Goal: Task Accomplishment & Management: Manage account settings

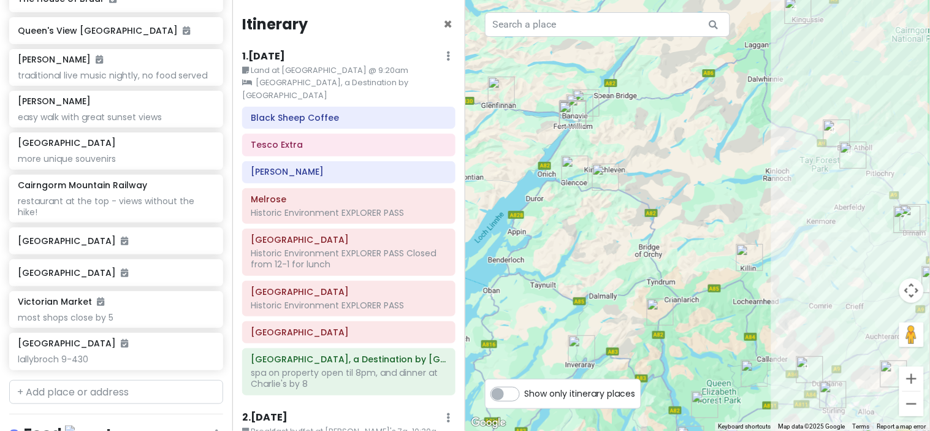
scroll to position [2069, 0]
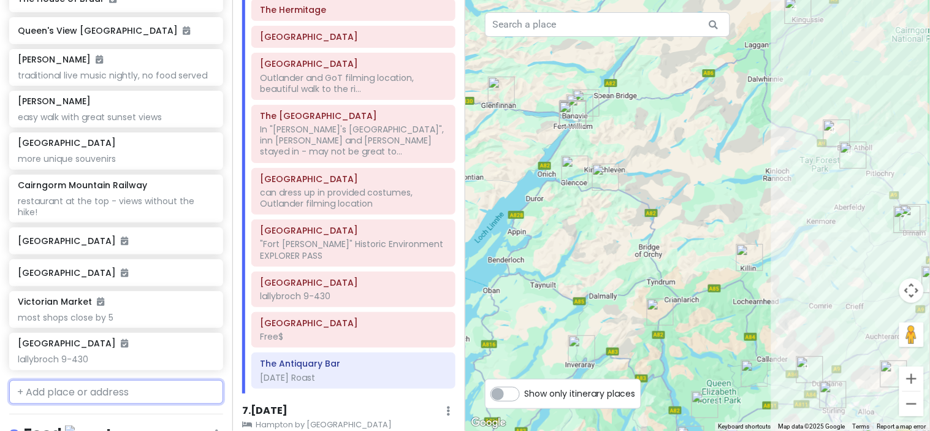
click at [84, 400] on input "text" at bounding box center [116, 392] width 214 height 25
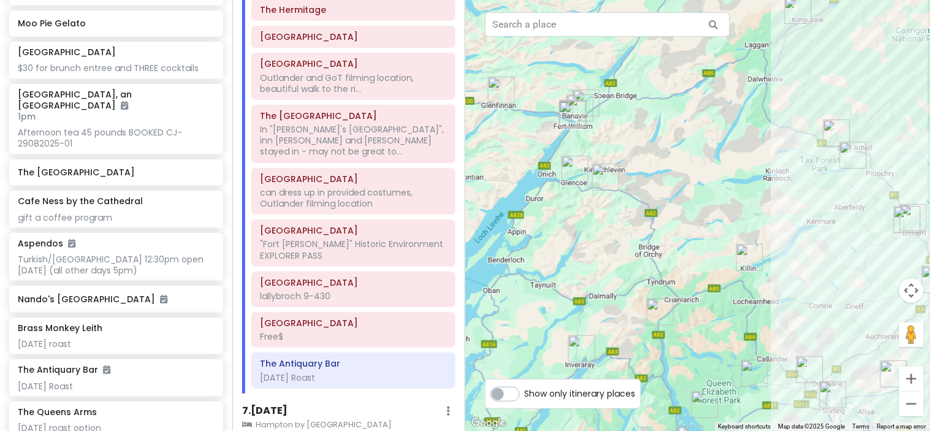
scroll to position [7418, 0]
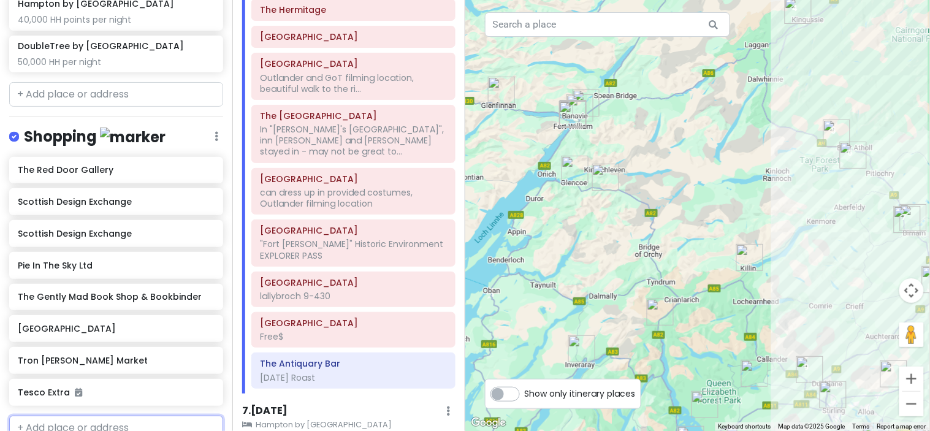
click at [82, 416] on input "text" at bounding box center [116, 428] width 214 height 25
type input "islander"
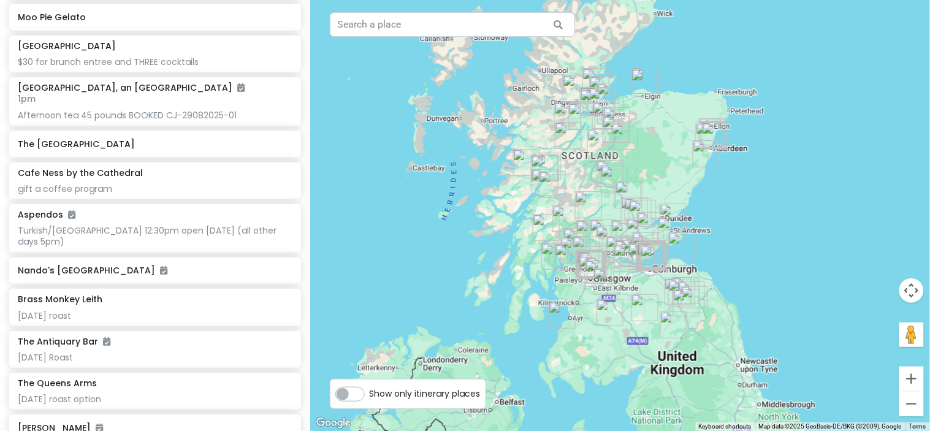
scroll to position [7169, 0]
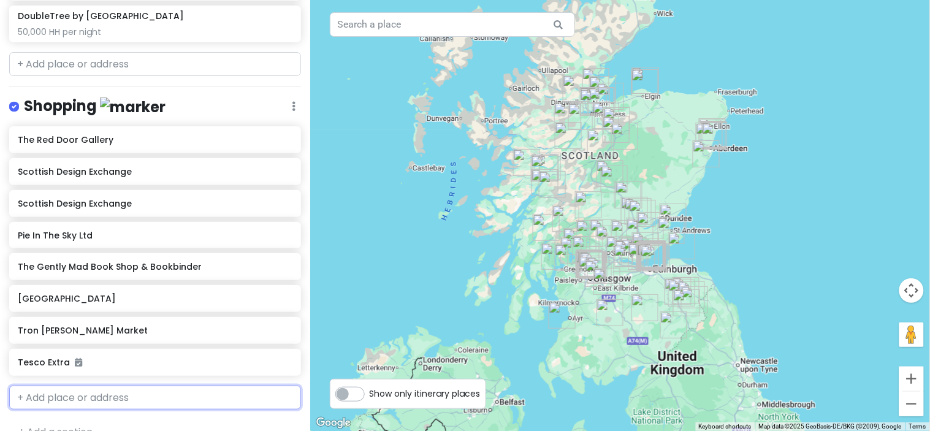
click at [127, 386] on input "text" at bounding box center [155, 398] width 292 height 25
type input "islander"
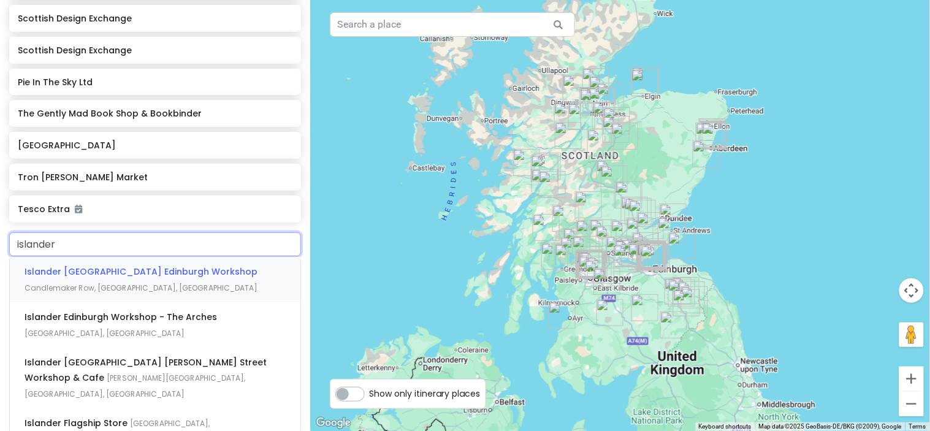
scroll to position [7348, 0]
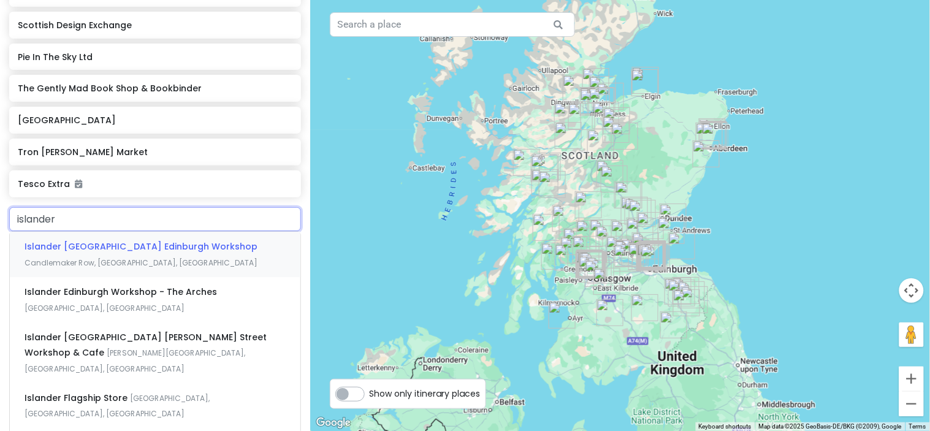
click at [136, 235] on div "Islander UK Edinburgh Workshop Candlemaker Row, Edinburgh, UK" at bounding box center [155, 254] width 291 height 45
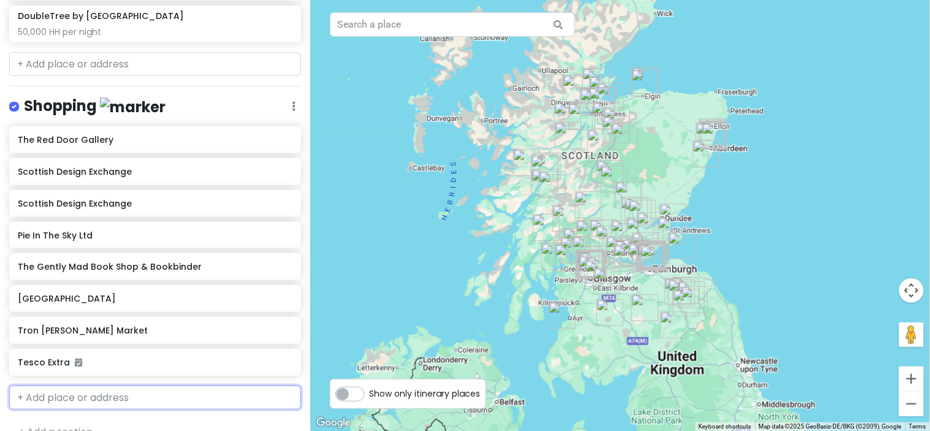
scroll to position [7201, 0]
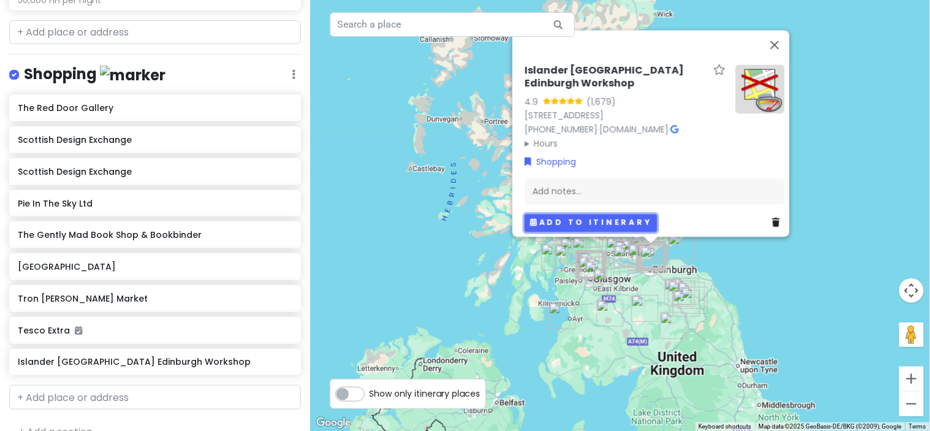
click at [629, 214] on button "Add to itinerary" at bounding box center [591, 223] width 132 height 18
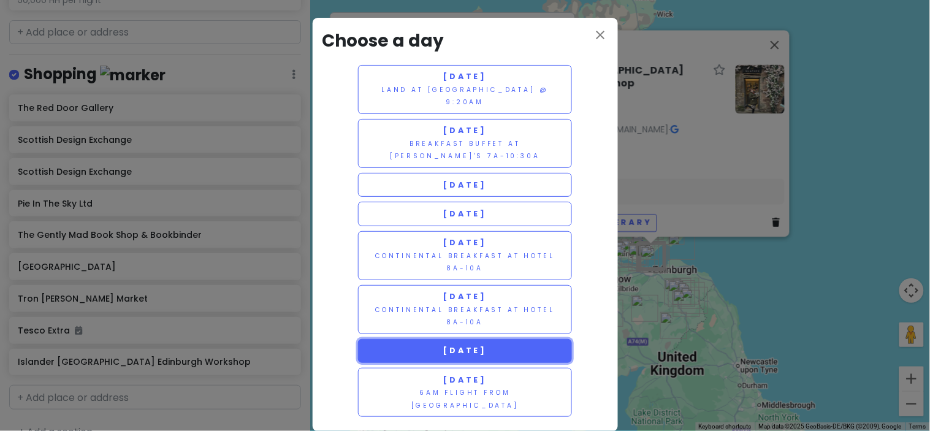
click at [509, 345] on button "Monday 9/1" at bounding box center [465, 351] width 215 height 24
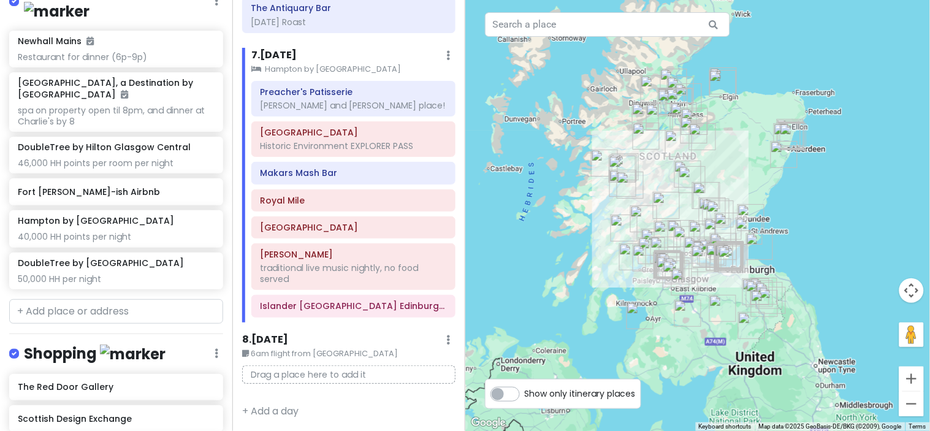
scroll to position [2434, 0]
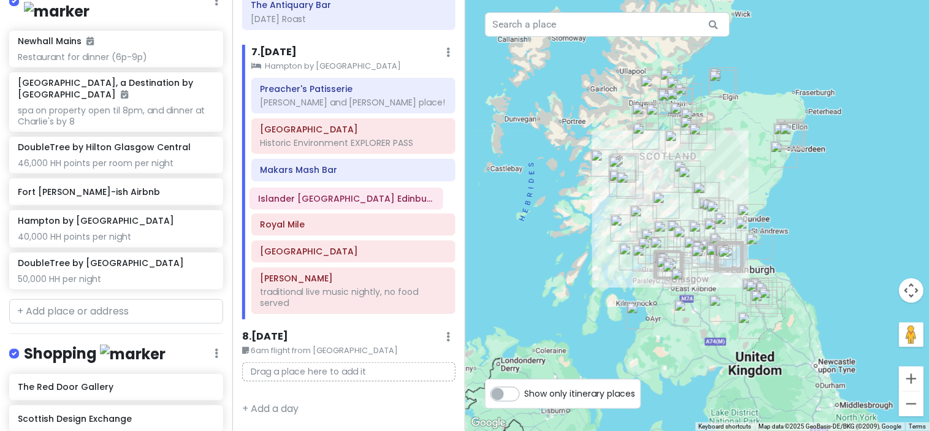
drag, startPoint x: 347, startPoint y: 303, endPoint x: 345, endPoint y: 198, distance: 104.9
click at [345, 198] on div "Preacher's Patisserie Hayley and Keith's place! Edinburgh Castle Historic Envir…" at bounding box center [353, 199] width 222 height 242
click at [525, 389] on label "Show only itinerary places" at bounding box center [580, 391] width 111 height 15
click at [525, 389] on input "Show only itinerary places" at bounding box center [529, 388] width 8 height 8
checkbox input "true"
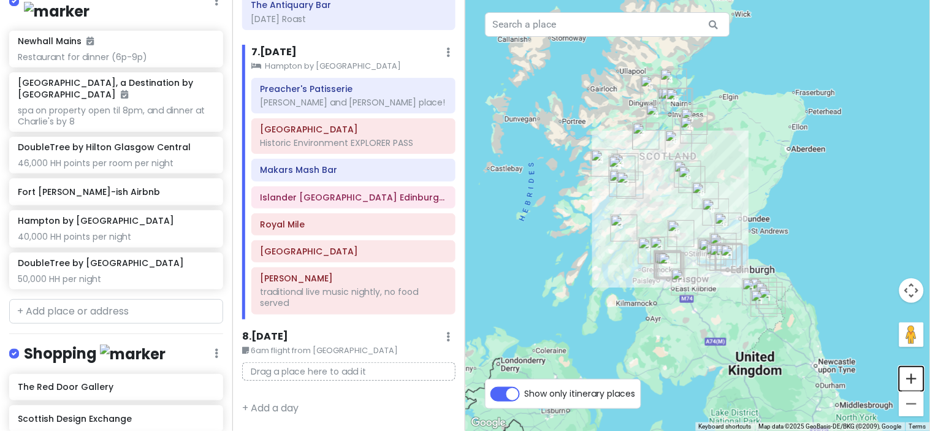
click at [910, 375] on button "Zoom in" at bounding box center [911, 379] width 25 height 25
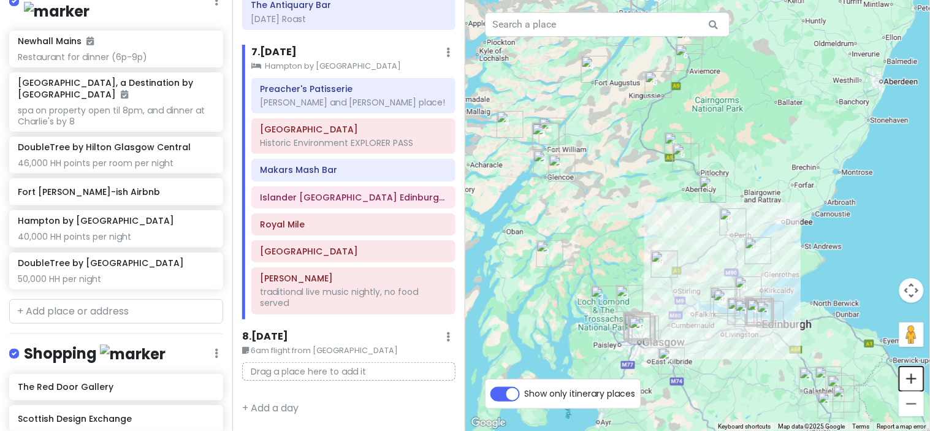
click at [910, 375] on button "Zoom in" at bounding box center [911, 379] width 25 height 25
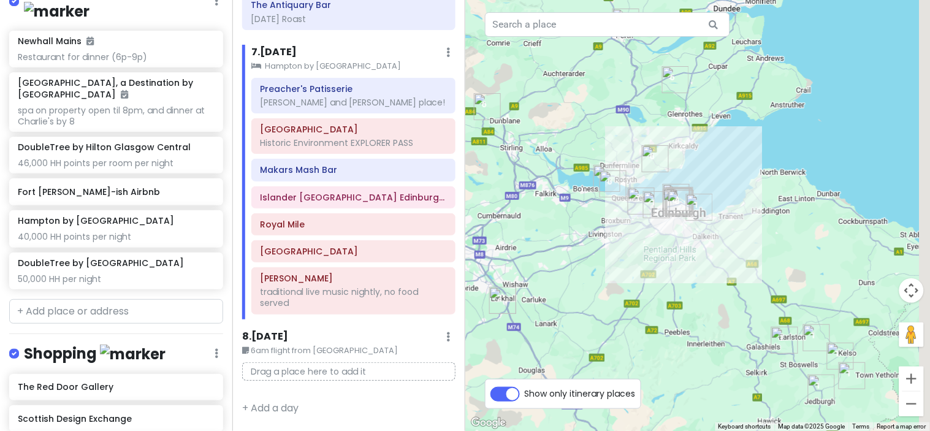
drag, startPoint x: 785, startPoint y: 316, endPoint x: 634, endPoint y: 87, distance: 274.3
click at [634, 87] on div at bounding box center [697, 215] width 465 height 431
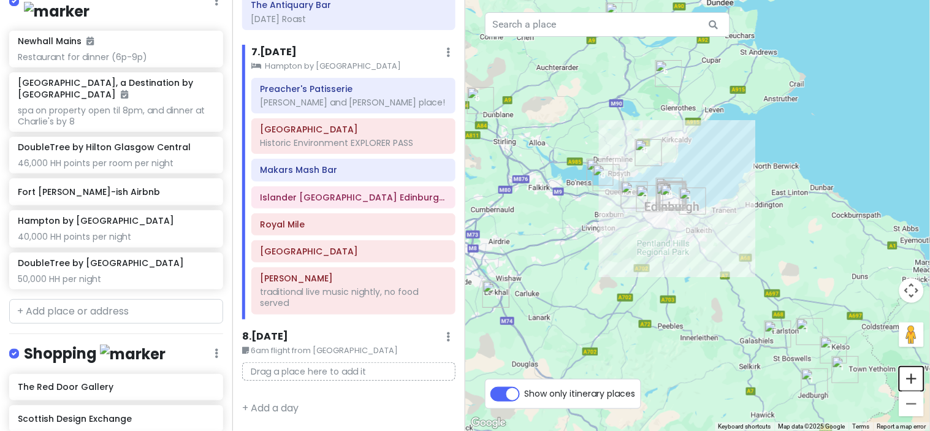
click at [915, 381] on button "Zoom in" at bounding box center [911, 379] width 25 height 25
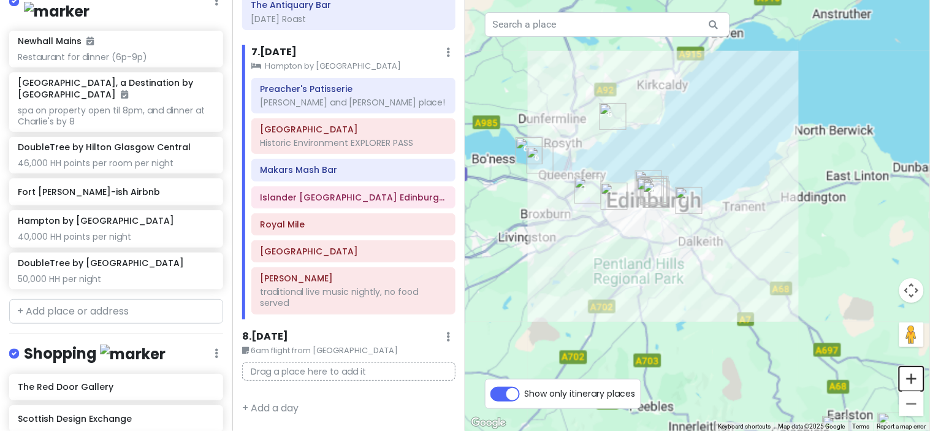
click at [915, 381] on button "Zoom in" at bounding box center [911, 379] width 25 height 25
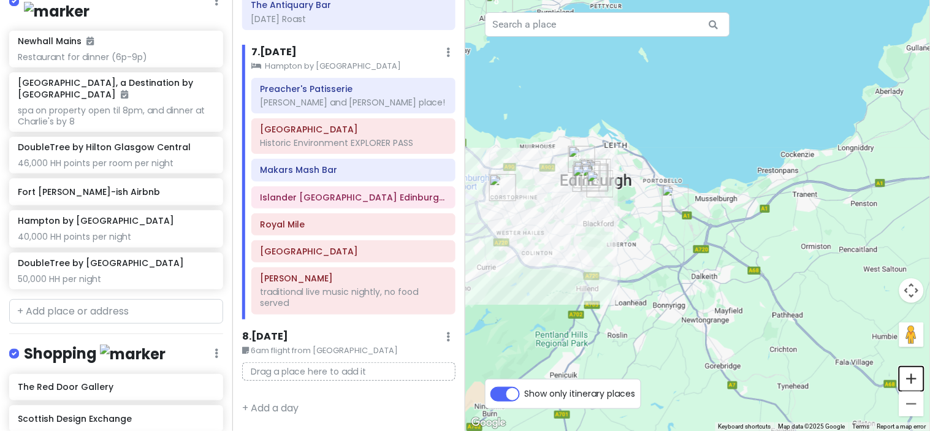
click at [915, 381] on button "Zoom in" at bounding box center [911, 379] width 25 height 25
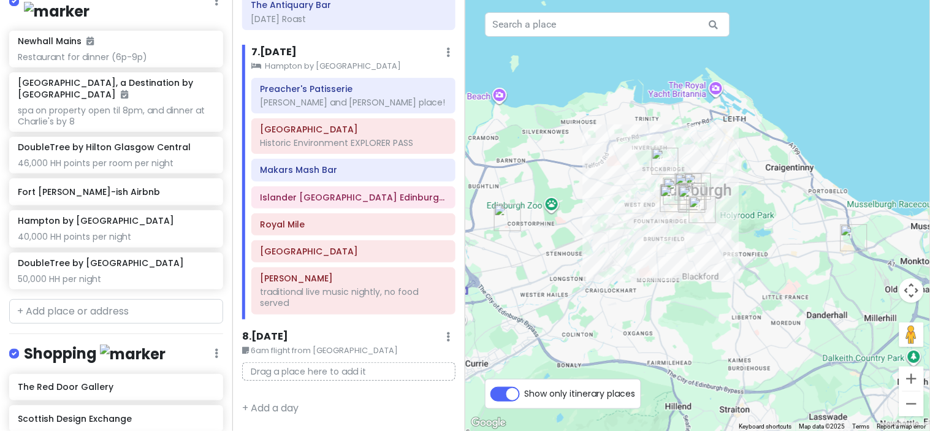
drag, startPoint x: 555, startPoint y: 192, endPoint x: 812, endPoint y: 235, distance: 260.4
click at [812, 235] on div at bounding box center [697, 215] width 465 height 431
click at [353, 200] on h6 "Islander UK Edinburgh Workshop" at bounding box center [353, 197] width 187 height 11
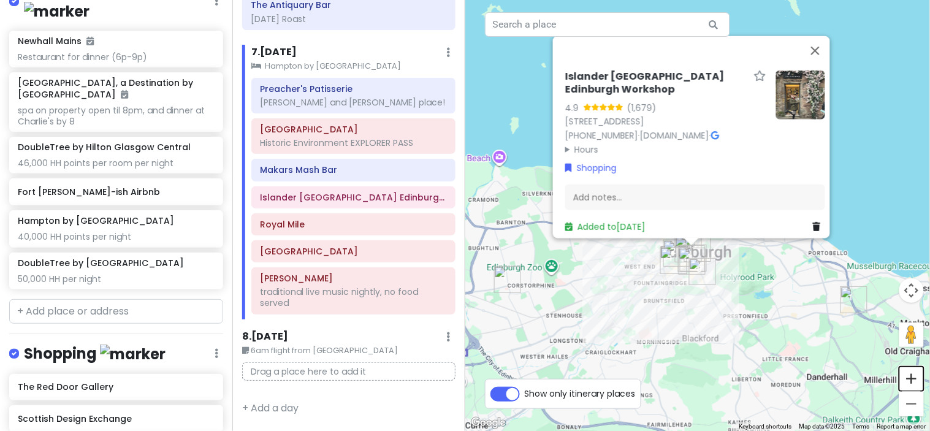
click at [914, 378] on button "Zoom in" at bounding box center [911, 379] width 25 height 25
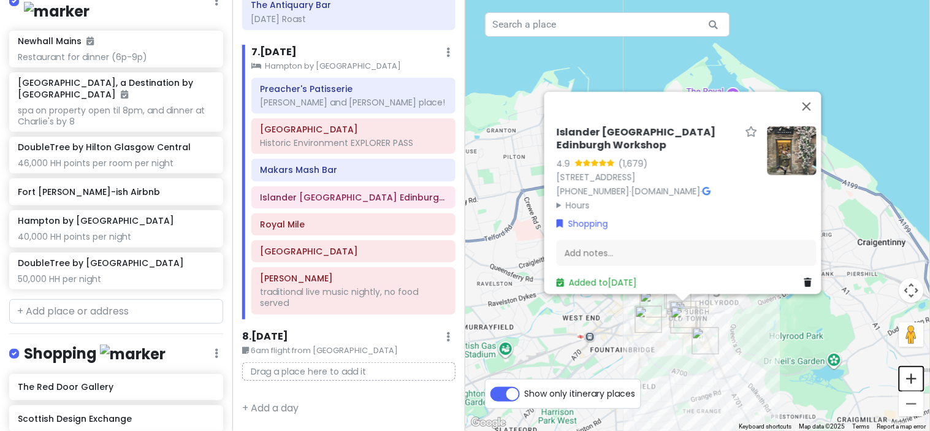
click at [914, 378] on button "Zoom in" at bounding box center [911, 379] width 25 height 25
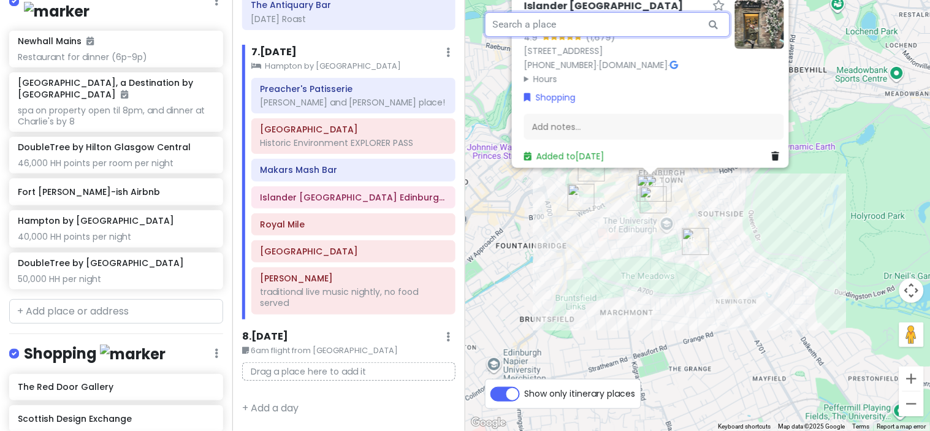
drag, startPoint x: 703, startPoint y: 181, endPoint x: 687, endPoint y: -59, distance: 240.9
click at [687, 0] on html "Scotland w/ Mom! Private Change Dates Make a Copy Delete Trip Give Feedback 💡 S…" at bounding box center [465, 215] width 930 height 431
click at [572, 205] on img "Preacher's Patisserie" at bounding box center [581, 197] width 27 height 27
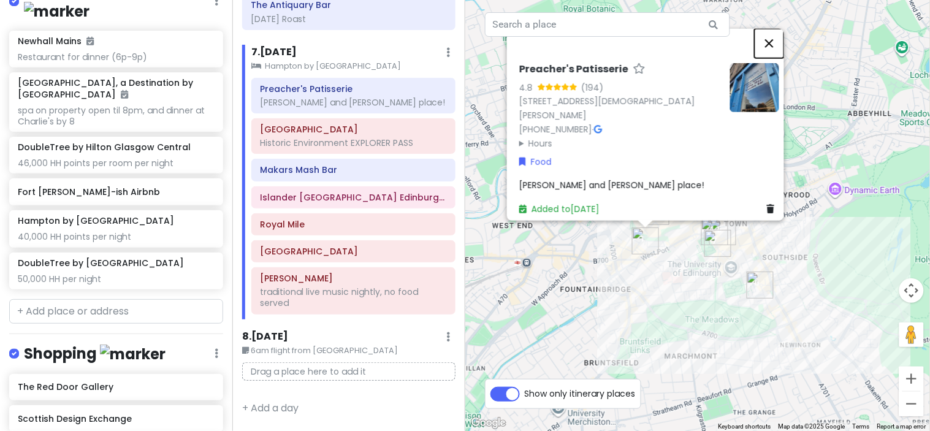
click at [776, 50] on button "Close" at bounding box center [769, 42] width 29 height 29
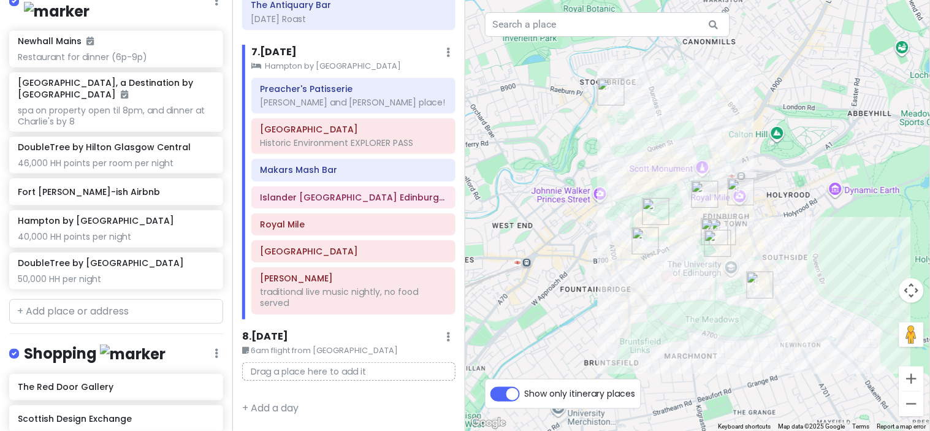
click at [701, 193] on img "Makars Mash Bar" at bounding box center [705, 194] width 27 height 27
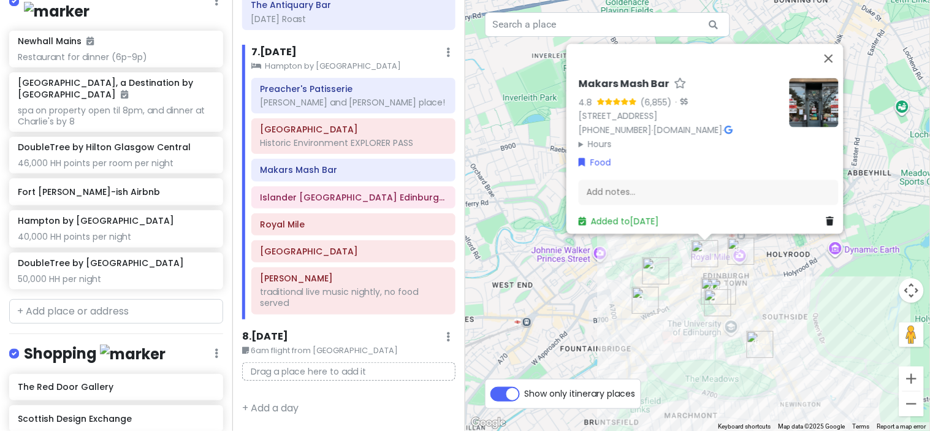
click at [707, 284] on img "Islander UK Edinburgh Workshop" at bounding box center [714, 291] width 27 height 27
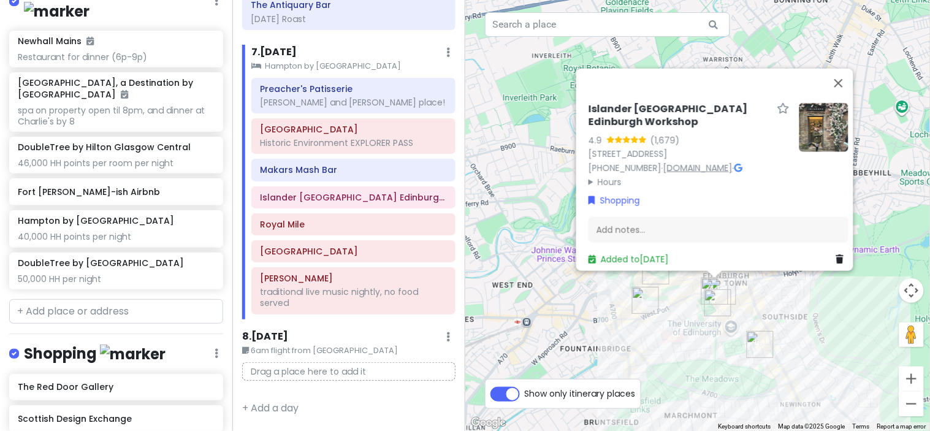
click at [711, 161] on link "islanderuk.com" at bounding box center [697, 167] width 69 height 12
click at [845, 89] on button "Close" at bounding box center [838, 82] width 29 height 29
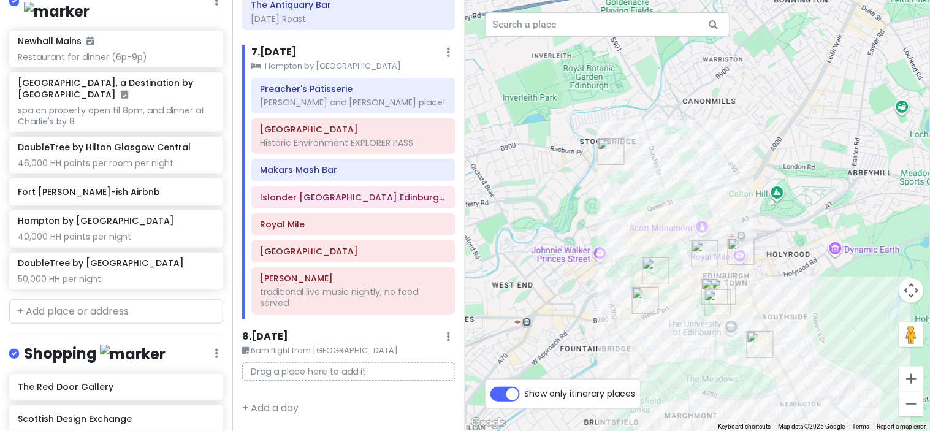
click at [736, 252] on img "Royal Mile" at bounding box center [741, 251] width 27 height 27
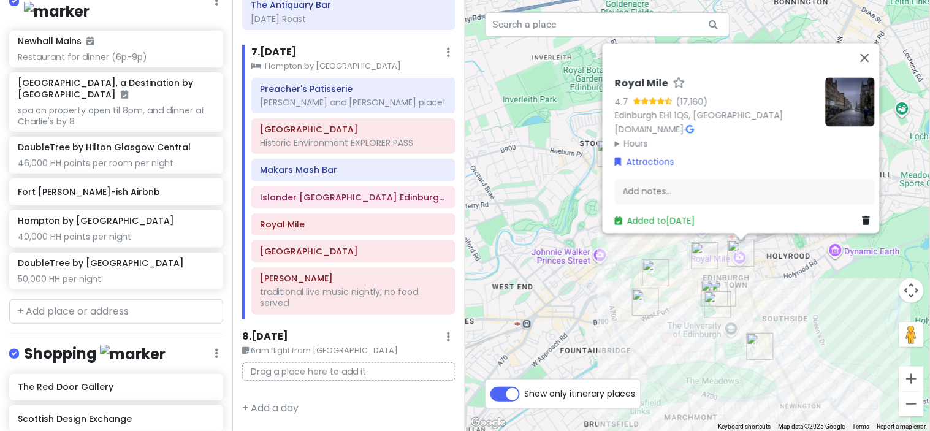
click at [832, 101] on img at bounding box center [850, 101] width 49 height 49
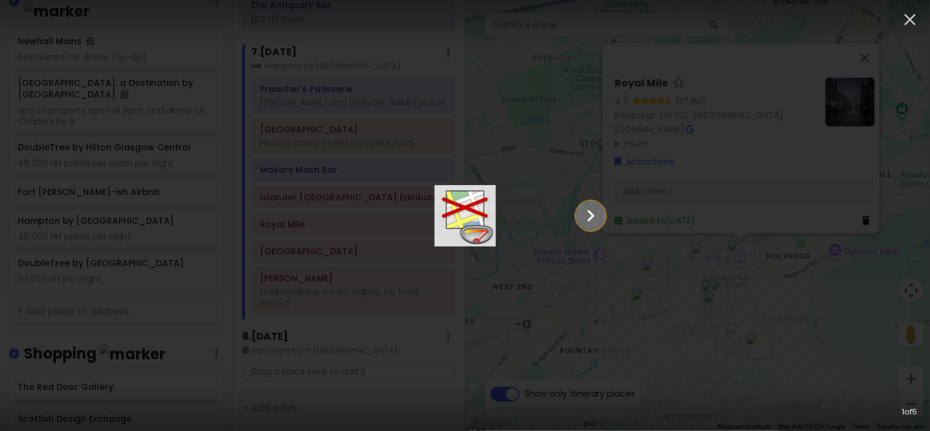
click at [603, 210] on icon "Show slide 2 of 5" at bounding box center [590, 215] width 23 height 29
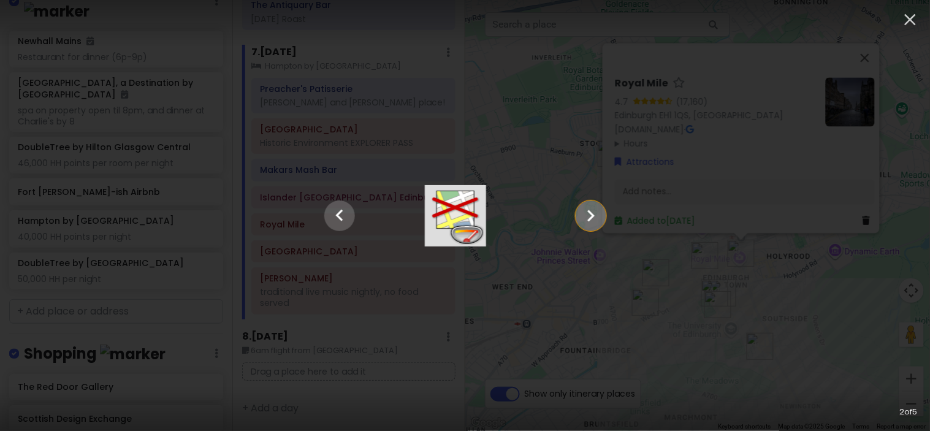
click at [603, 210] on icon "Show slide 3 of 5" at bounding box center [590, 215] width 23 height 29
click at [603, 210] on icon "Show slide 4 of 5" at bounding box center [590, 215] width 23 height 29
click at [603, 210] on icon "Show slide 5 of 5" at bounding box center [590, 215] width 23 height 29
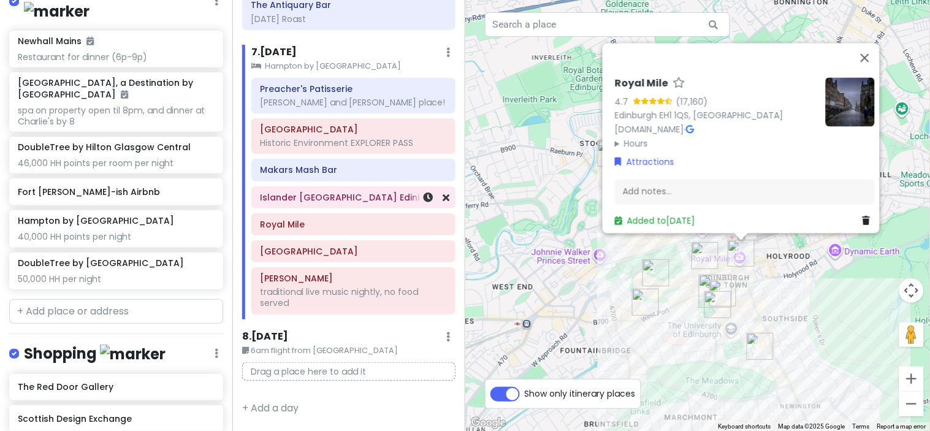
click at [374, 193] on h6 "Islander UK Edinburgh Workshop" at bounding box center [353, 197] width 187 height 11
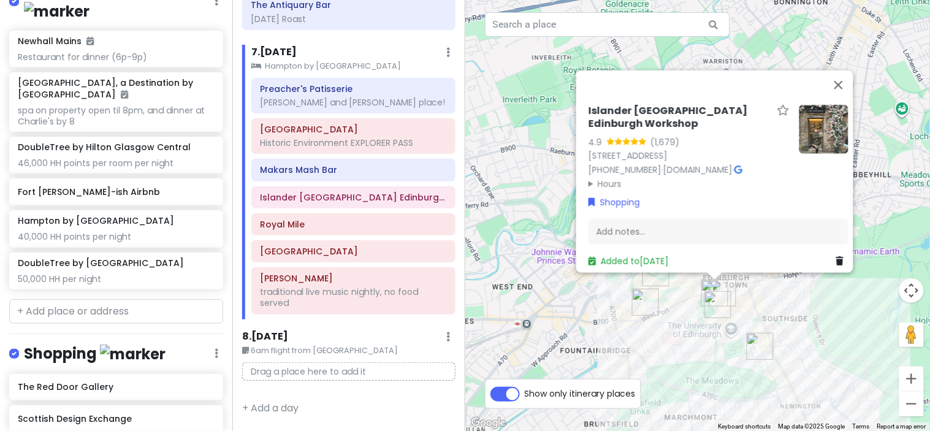
click at [829, 256] on div "Added to Mon 9/1" at bounding box center [719, 260] width 260 height 13
click at [836, 256] on icon at bounding box center [839, 260] width 7 height 9
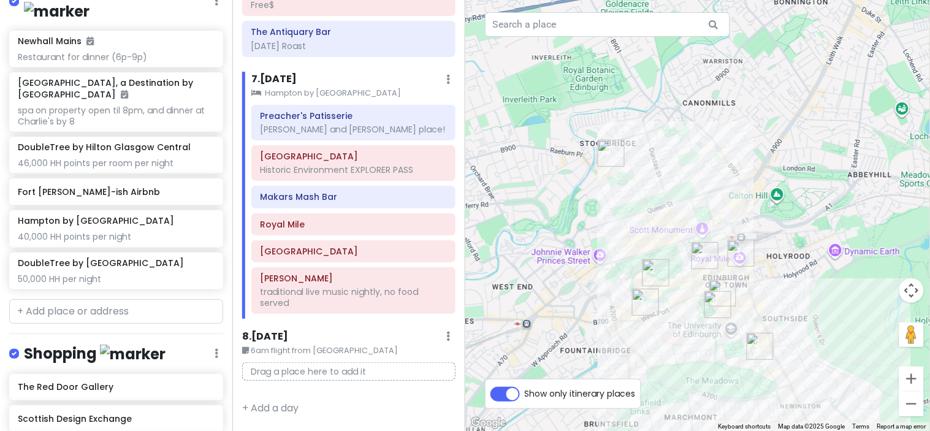
scroll to position [7418, 0]
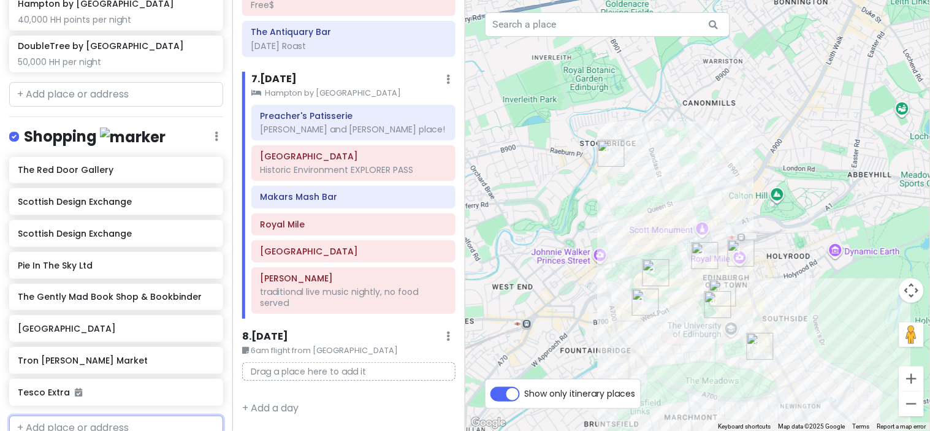
click at [105, 416] on input "text" at bounding box center [116, 428] width 214 height 25
type input "islander arches"
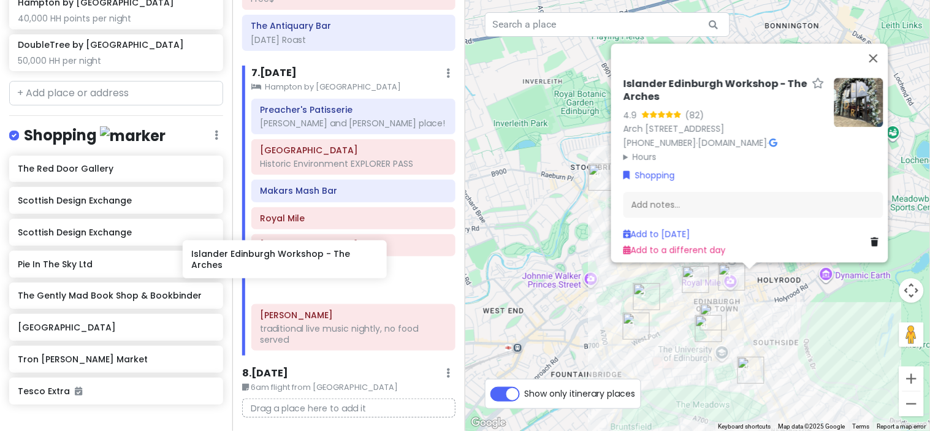
scroll to position [2434, 0]
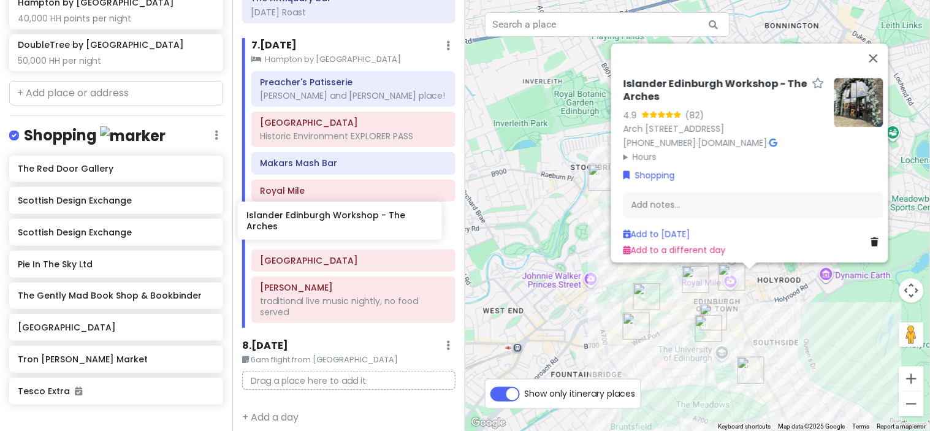
drag, startPoint x: 141, startPoint y: 371, endPoint x: 370, endPoint y: 217, distance: 276.1
click at [370, 217] on div "Scotland w/ Mom! Private Change Dates Make a Copy Delete Trip Give Feedback 💡 S…" at bounding box center [465, 215] width 930 height 431
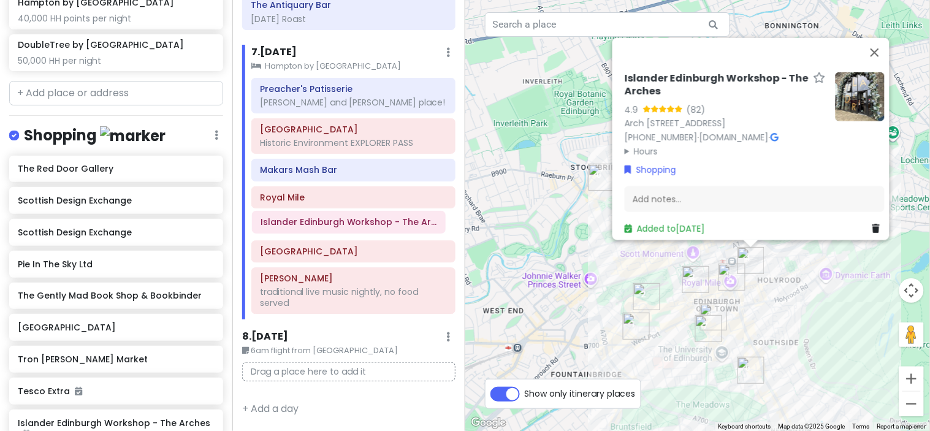
drag, startPoint x: 353, startPoint y: 194, endPoint x: 353, endPoint y: 219, distance: 25.1
click at [353, 219] on div "Preacher's Patisserie Hayley and Keith's place! Edinburgh Castle Historic Envir…" at bounding box center [353, 199] width 222 height 242
click at [351, 249] on h6 "[GEOGRAPHIC_DATA]" at bounding box center [353, 251] width 187 height 11
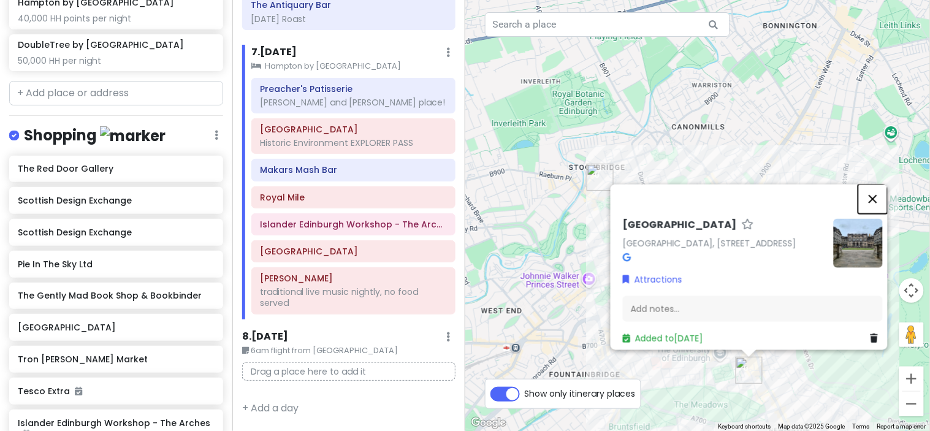
click at [881, 184] on button "Close" at bounding box center [872, 198] width 29 height 29
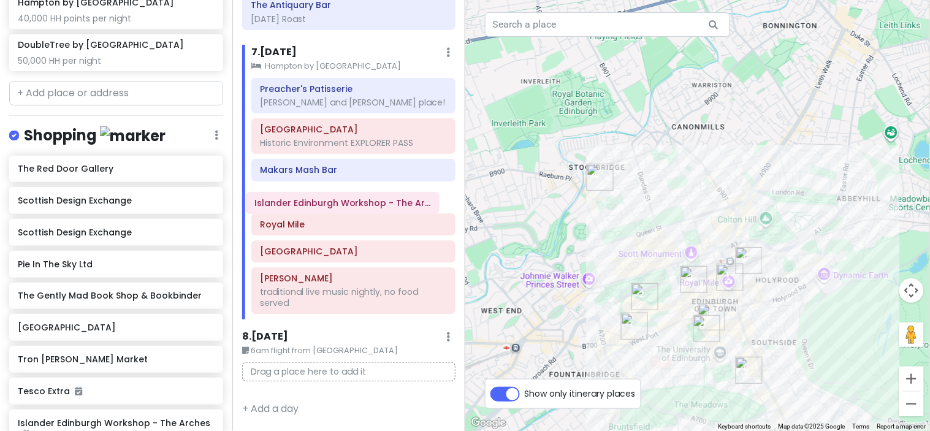
drag, startPoint x: 353, startPoint y: 229, endPoint x: 347, endPoint y: 207, distance: 22.2
click at [347, 207] on div "Preacher's Patisserie Hayley and Keith's place! Edinburgh Castle Historic Envir…" at bounding box center [353, 199] width 222 height 242
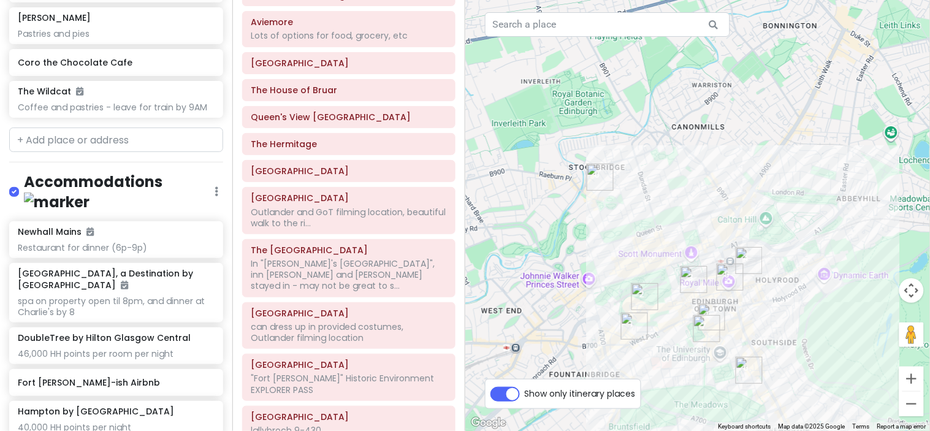
scroll to position [1953, 0]
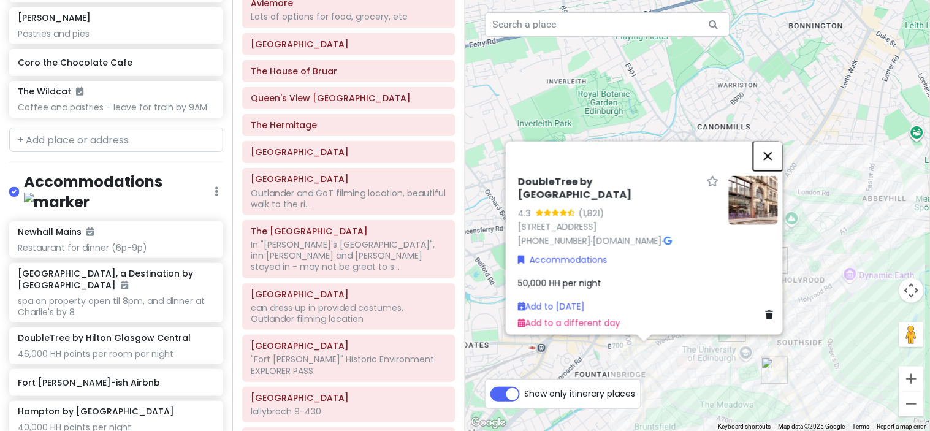
click at [781, 151] on button "Close" at bounding box center [767, 155] width 29 height 29
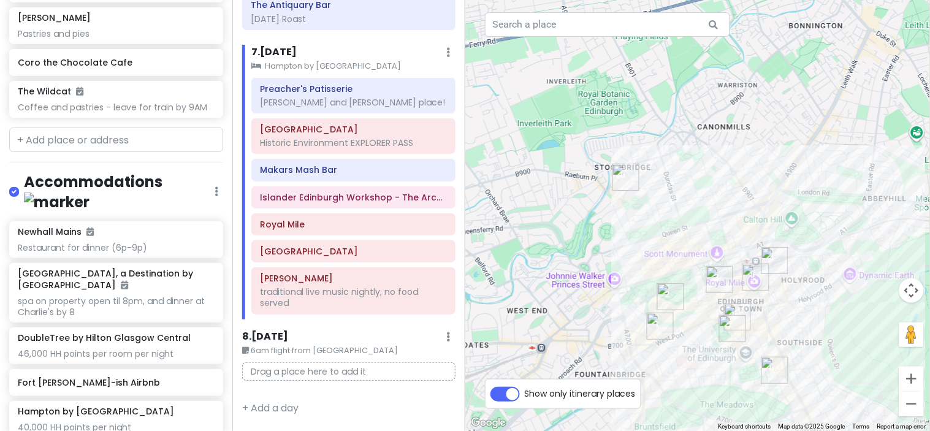
scroll to position [2434, 0]
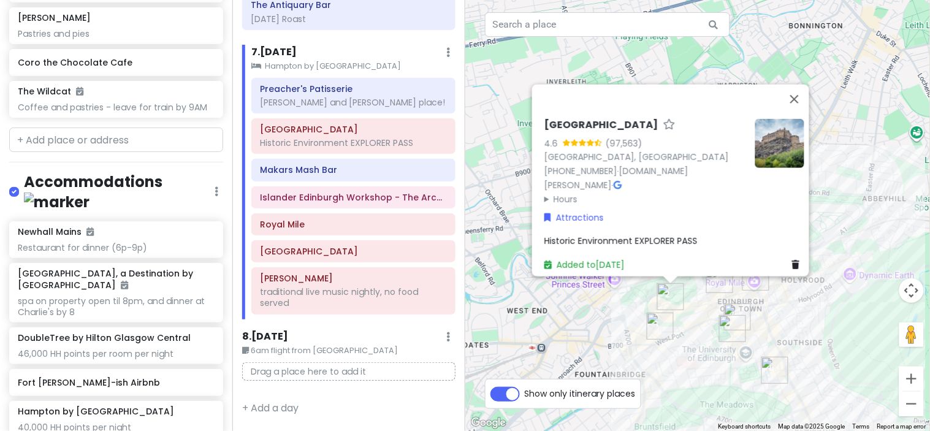
click at [704, 234] on div "Historic Environment EXPLORER PASS" at bounding box center [674, 240] width 260 height 13
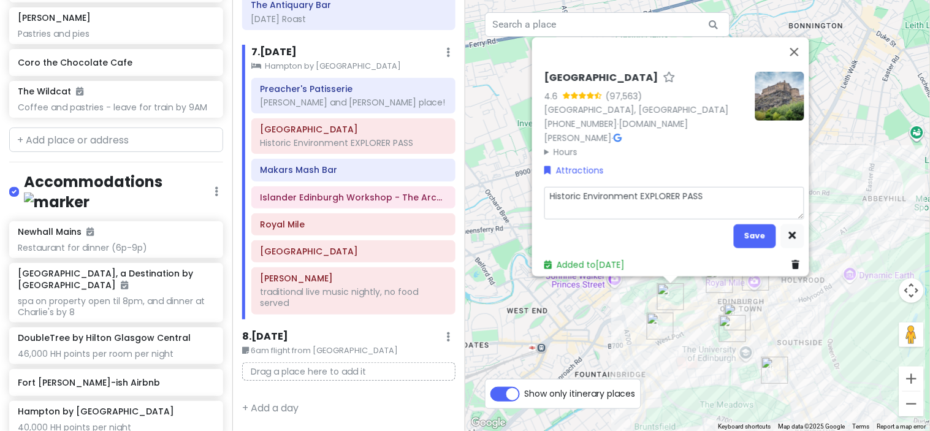
type textarea "x"
type textarea "1Historic Environment EXPLORER PASS"
type textarea "x"
type textarea "10Historic Environment EXPLORER PASS"
type textarea "x"
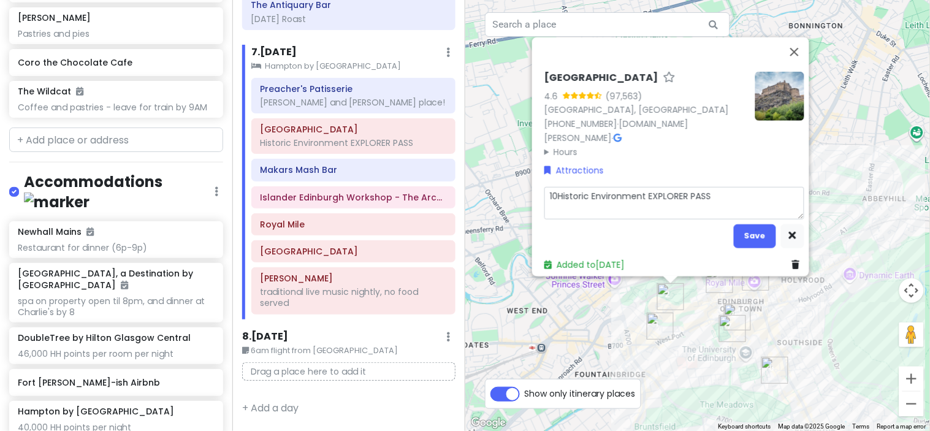
type textarea "10aHistoric Environment EXPLORER PASS"
type textarea "x"
type textarea "10amHistoric Environment EXPLORER PASS"
type textarea "x"
type textarea "10am Historic Environment EXPLORER PASS"
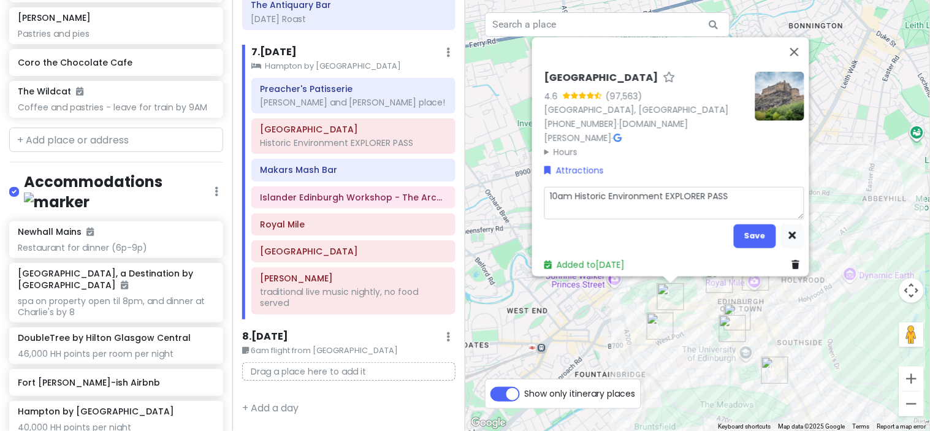
type textarea "x"
type textarea "10am BHistoric Environment EXPLORER PASS"
type textarea "x"
type textarea "10am BOHistoric Environment EXPLORER PASS"
type textarea "x"
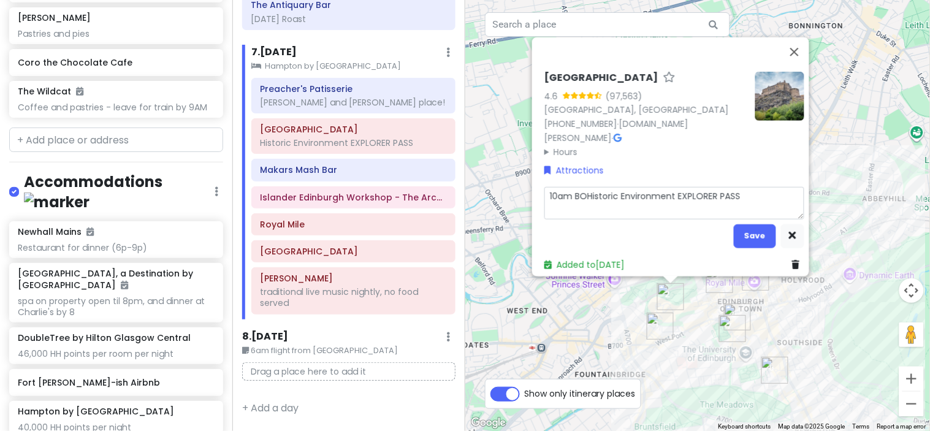
type textarea "10am BOOHistoric Environment EXPLORER PASS"
type textarea "x"
type textarea "10am BOOKHistoric Environment EXPLORER PASS"
type textarea "x"
type textarea "10am BOOKEHistoric Environment EXPLORER PASS"
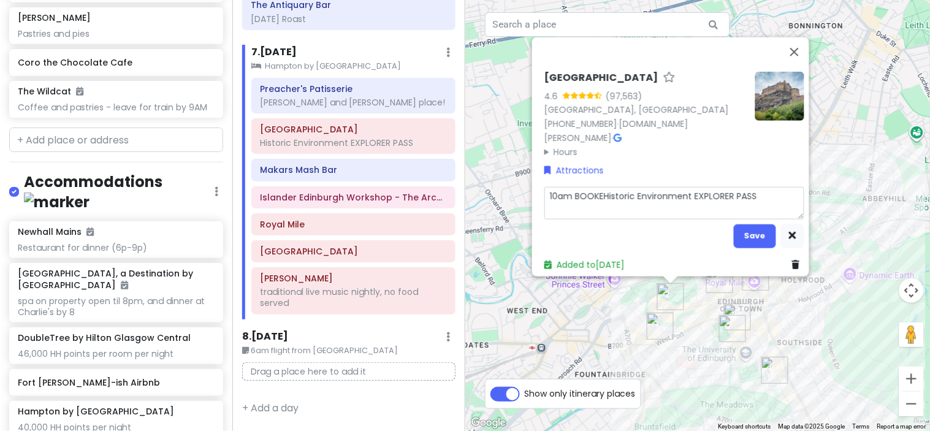
type textarea "x"
type textarea "10am BOOKEDHistoric Environment EXPLORER PASS"
type textarea "x"
type textarea "10am BOOKED Historic Environment EXPLORER PASS"
click at [757, 233] on button "Save" at bounding box center [755, 236] width 42 height 24
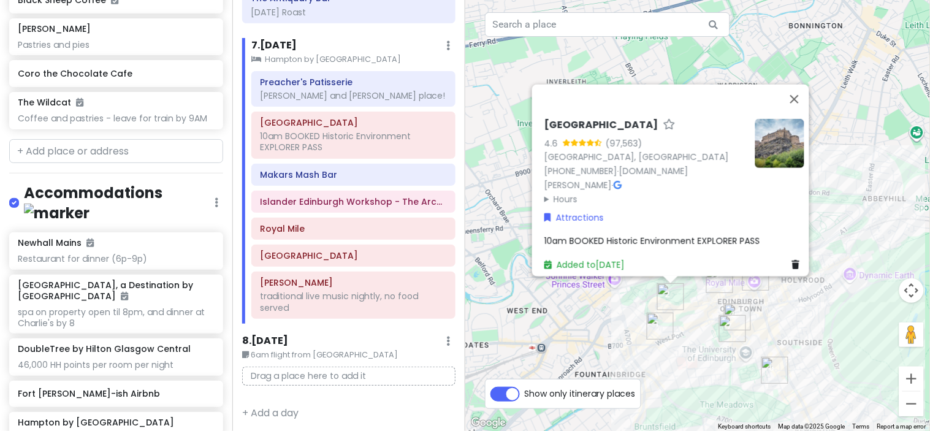
scroll to position [7022, 0]
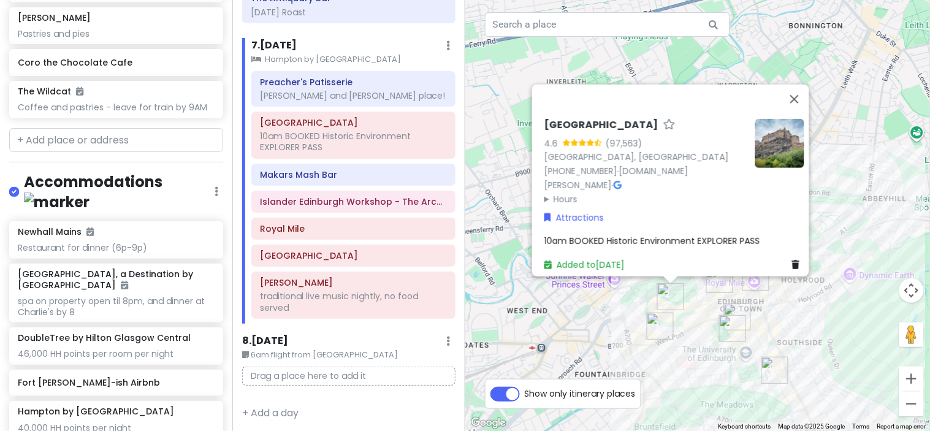
click at [723, 235] on span "10am BOOKED Historic Environment EXPLORER PASS" at bounding box center [652, 241] width 216 height 12
type textarea "x"
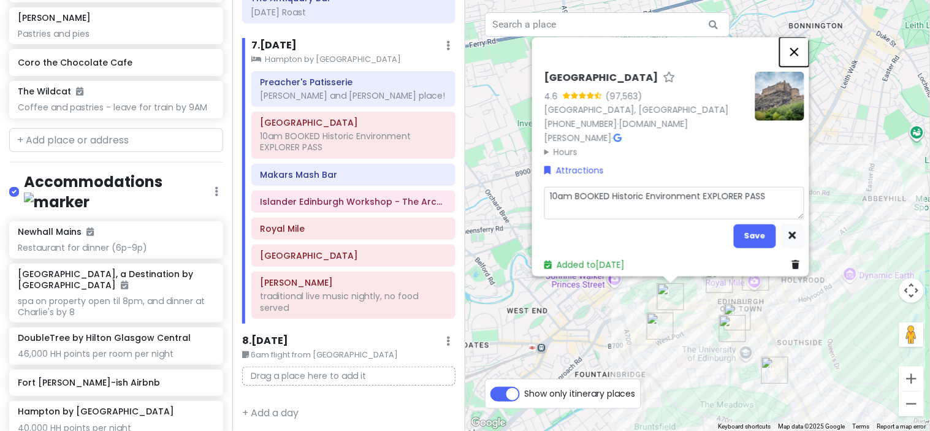
click at [798, 37] on div "Edinburgh Castle 4.6 (97,563) Castlehill, Edinburgh EH1 2NG, UK +44 131 225 984…" at bounding box center [697, 215] width 465 height 431
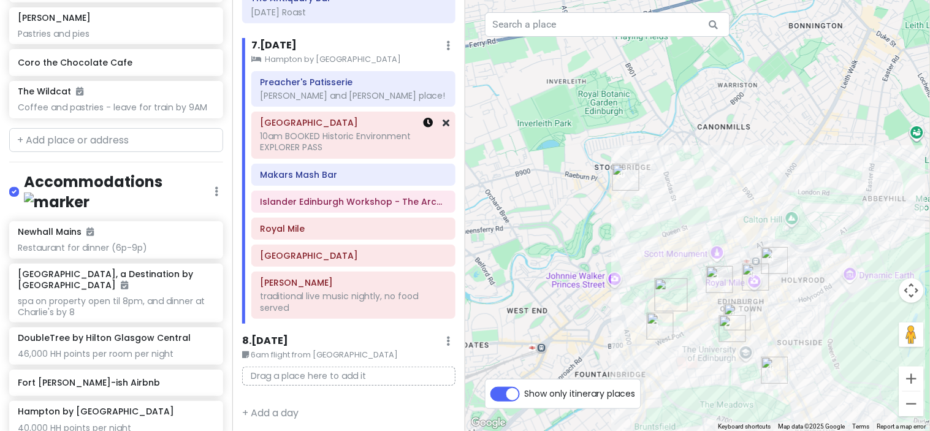
click at [424, 128] on icon at bounding box center [429, 123] width 10 height 10
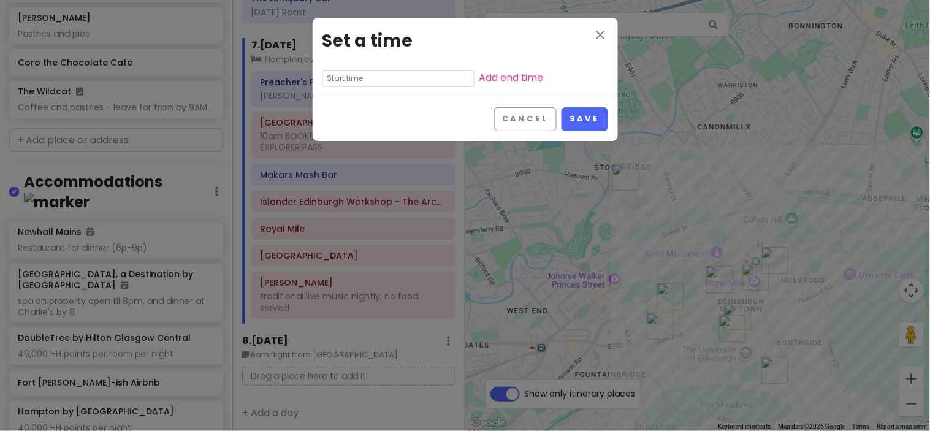
click at [362, 78] on input "text" at bounding box center [398, 78] width 152 height 17
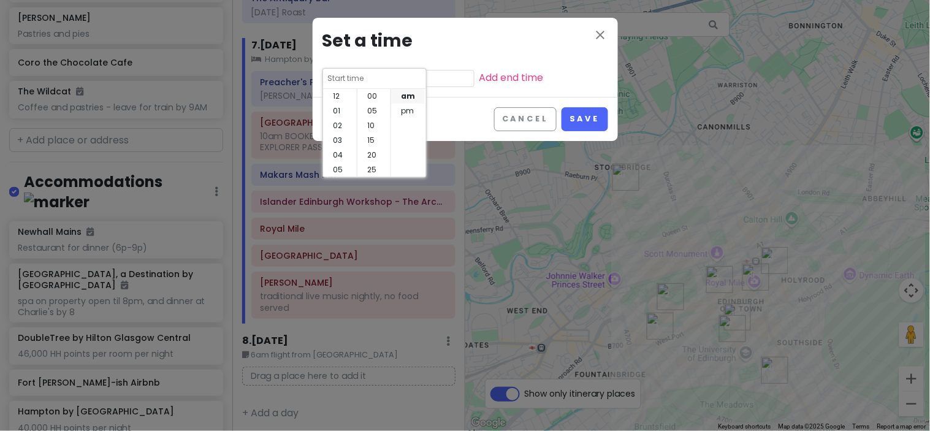
scroll to position [88, 0]
click at [341, 158] on li "10" at bounding box center [340, 155] width 34 height 15
type input "10:40 am"
click at [341, 158] on li "10" at bounding box center [340, 155] width 34 height 15
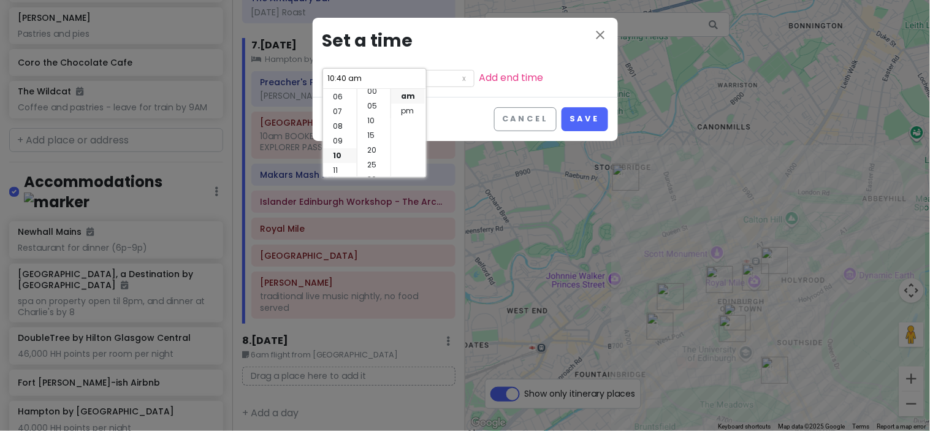
scroll to position [0, 0]
click at [374, 93] on li "00" at bounding box center [373, 96] width 33 height 15
type input "10:00 am"
click at [584, 113] on button "Save" at bounding box center [585, 119] width 46 height 24
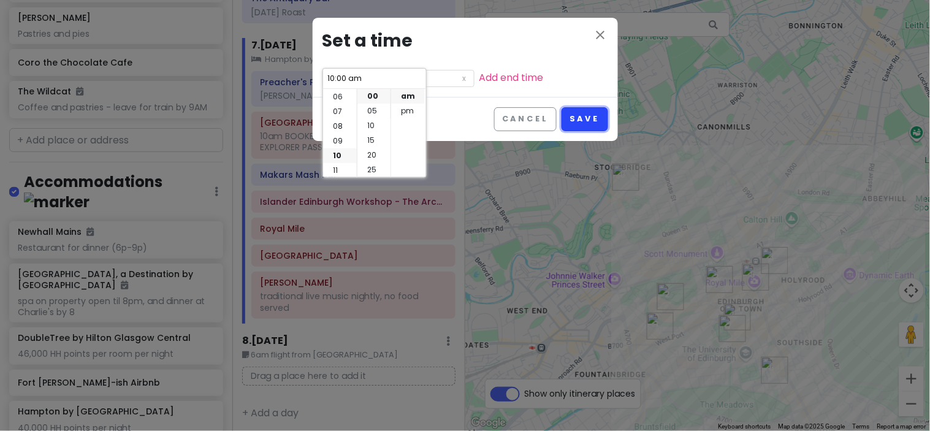
scroll to position [7033, 0]
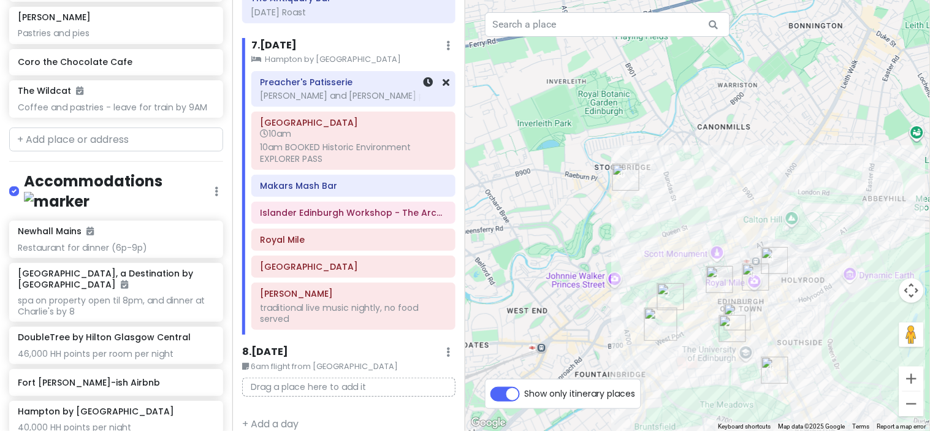
click at [356, 104] on div "Preacher's Patisserie Hayley and Keith's place!" at bounding box center [353, 89] width 187 height 31
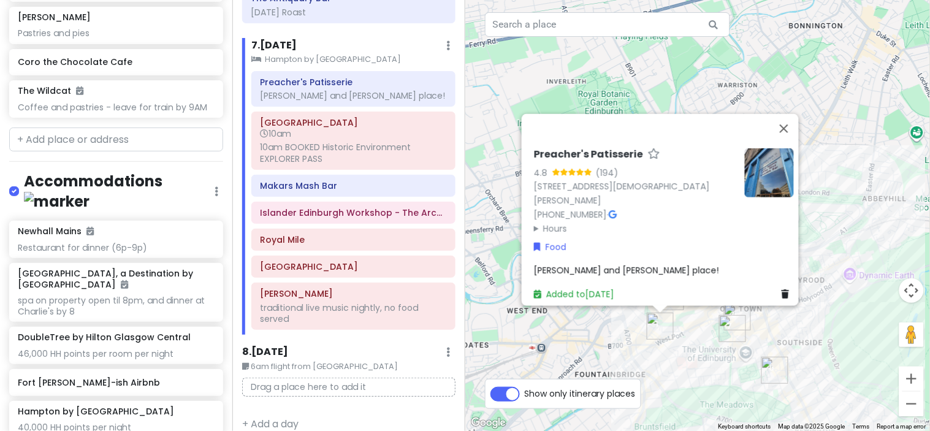
click at [613, 267] on span "Hayley and Keith's place!" at bounding box center [626, 270] width 185 height 12
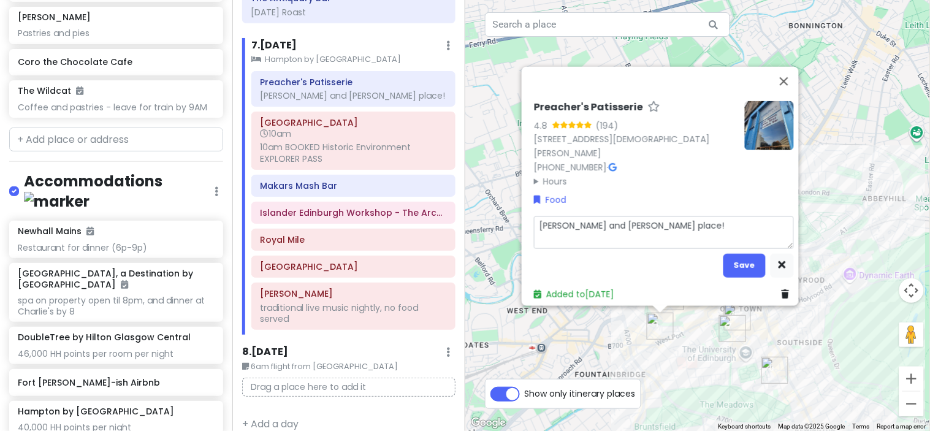
type textarea "x"
type textarea "OHayley and Keith's place!"
type textarea "x"
type textarea "OpHayley and Keith's place!"
type textarea "x"
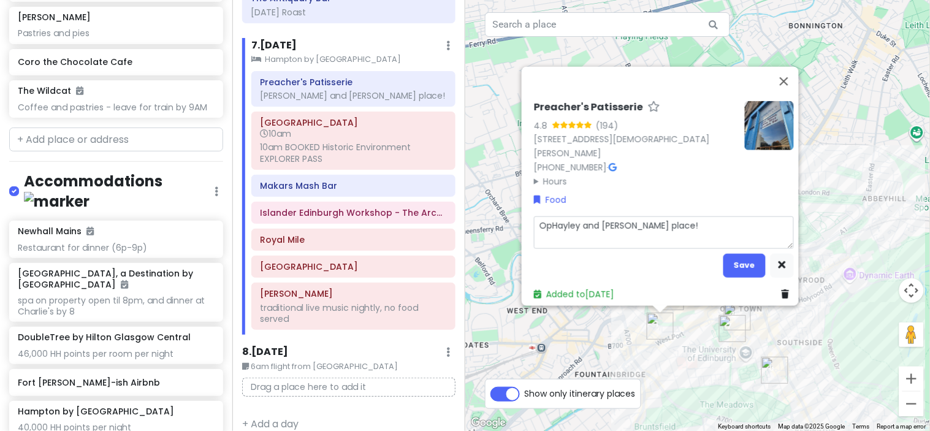
type textarea "OpeHayley and Keith's place!"
type textarea "x"
type textarea "OpenHayley and Keith's place!"
type textarea "x"
type textarea "OpensHayley and Keith's place!"
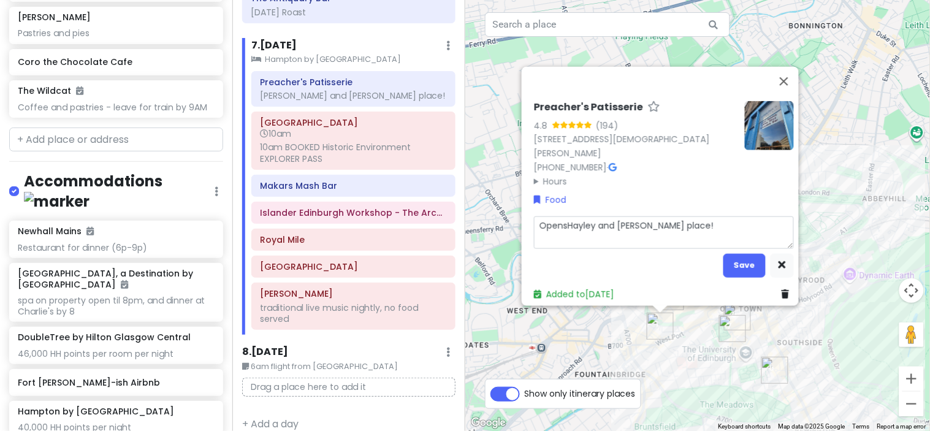
type textarea "x"
type textarea "Opens Hayley and Keith's place!"
type textarea "x"
type textarea "Opens aHayley and Keith's place!"
type textarea "x"
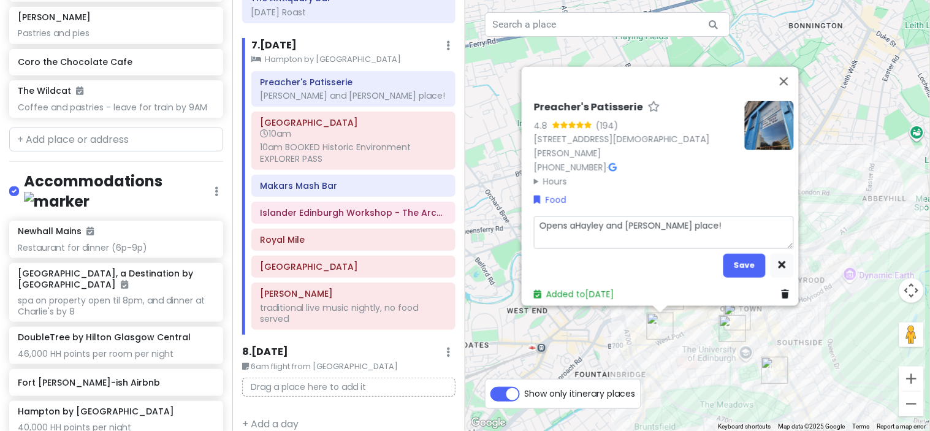
type textarea "Opens atHayley and Keith's place!"
type textarea "x"
type textarea "Opens at Hayley and Keith's place!"
type textarea "x"
type textarea "Opens at 8Hayley and Keith's place!"
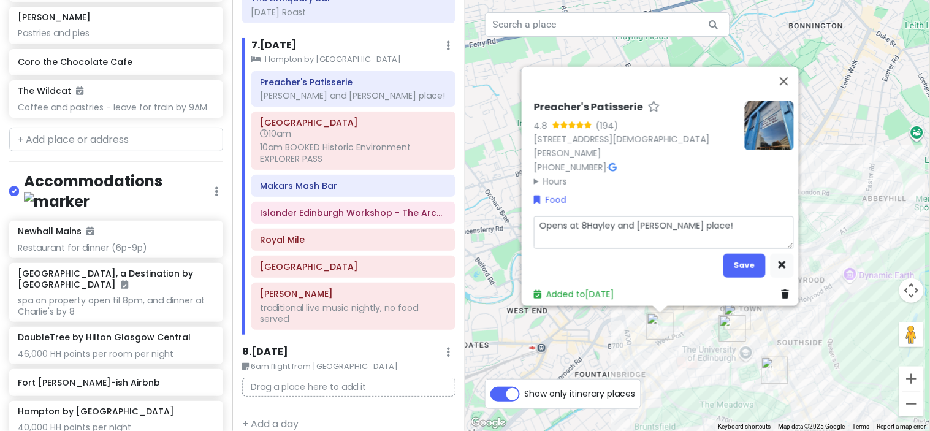
type textarea "x"
type textarea "Opens at 8aHayley and Keith's place!"
type textarea "x"
type textarea "Opens at 8amHayley and Keith's place!"
type textarea "x"
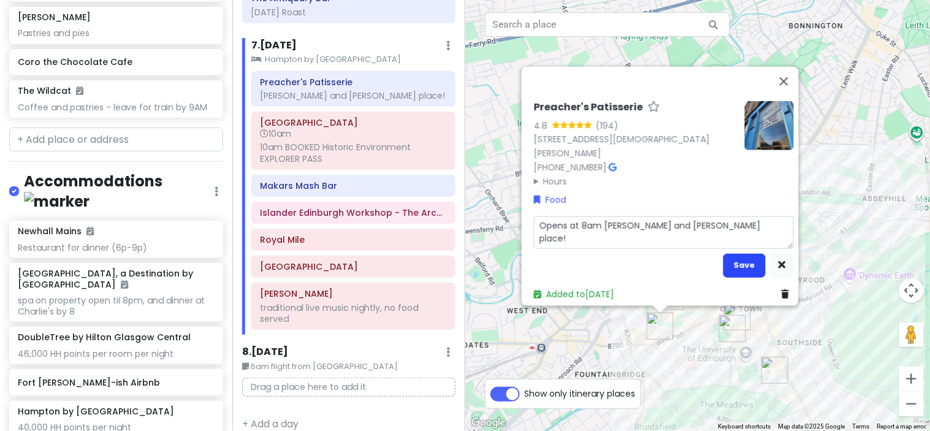
type textarea "Opens at 8am [PERSON_NAME] and [PERSON_NAME] place!"
click at [731, 255] on button "Save" at bounding box center [744, 265] width 42 height 24
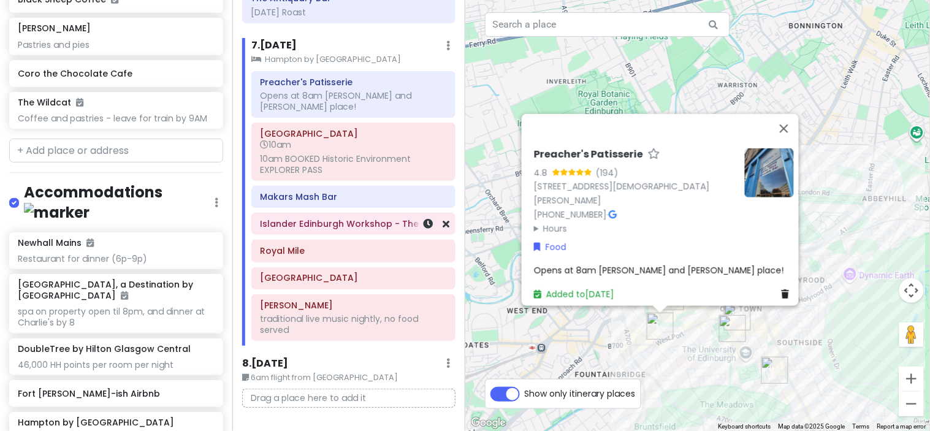
click at [349, 228] on div "Islander Edinburgh Workshop - The Arches" at bounding box center [353, 223] width 202 height 21
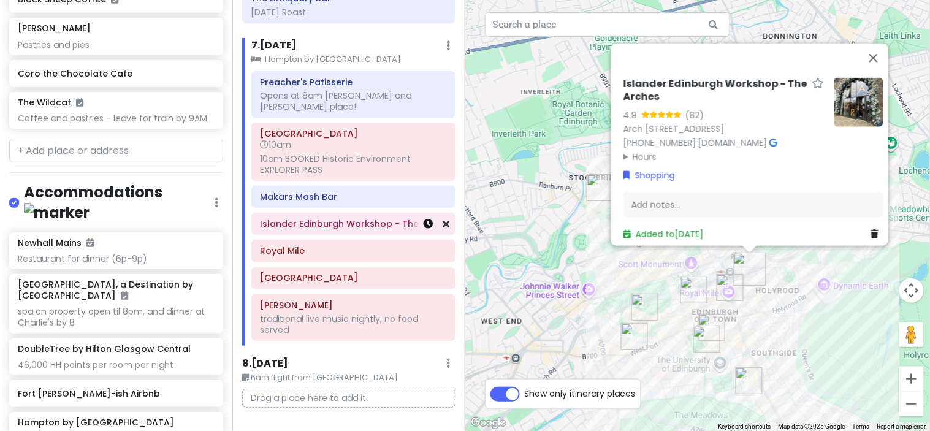
click at [424, 221] on icon at bounding box center [429, 224] width 10 height 10
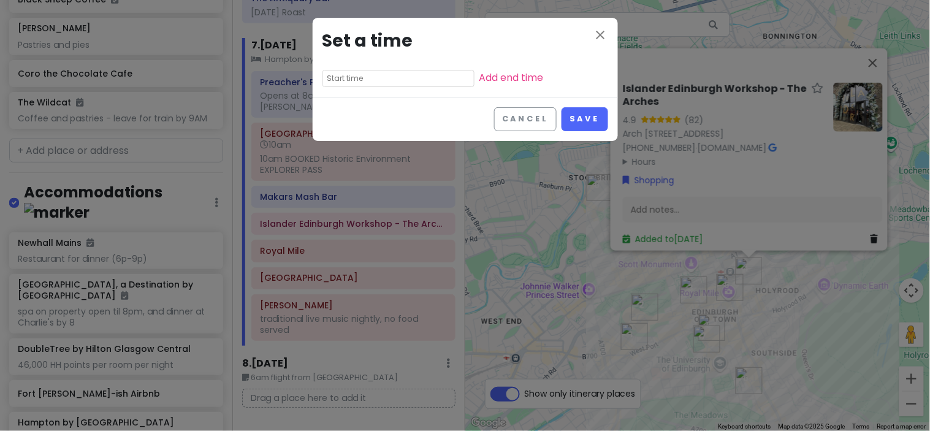
click at [370, 76] on input "text" at bounding box center [398, 78] width 152 height 17
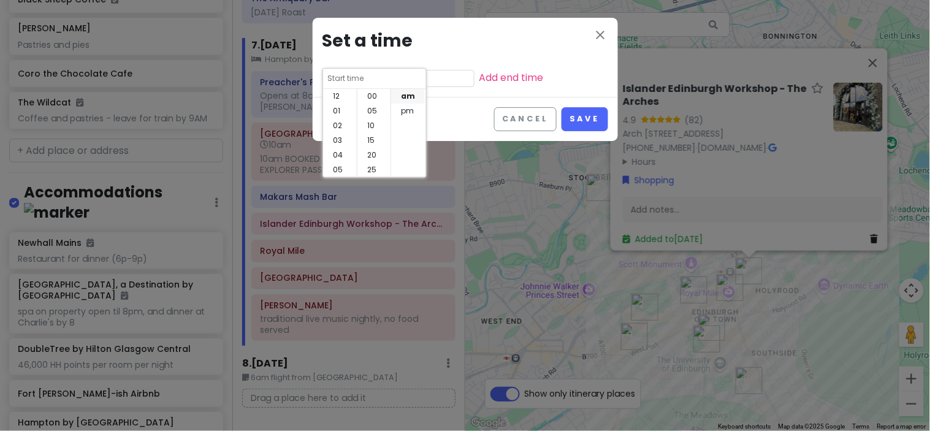
scroll to position [88, 0]
click at [344, 104] on li "03" at bounding box center [340, 107] width 34 height 15
type input "3:40 am"
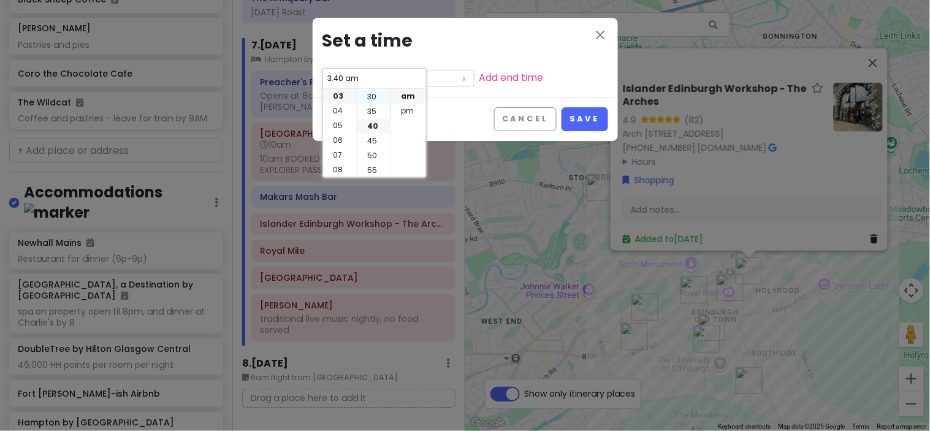
click at [372, 93] on li "30" at bounding box center [373, 97] width 33 height 15
type input "3:30 am"
click at [408, 115] on li "pm" at bounding box center [408, 111] width 34 height 15
type input "3:30 pm"
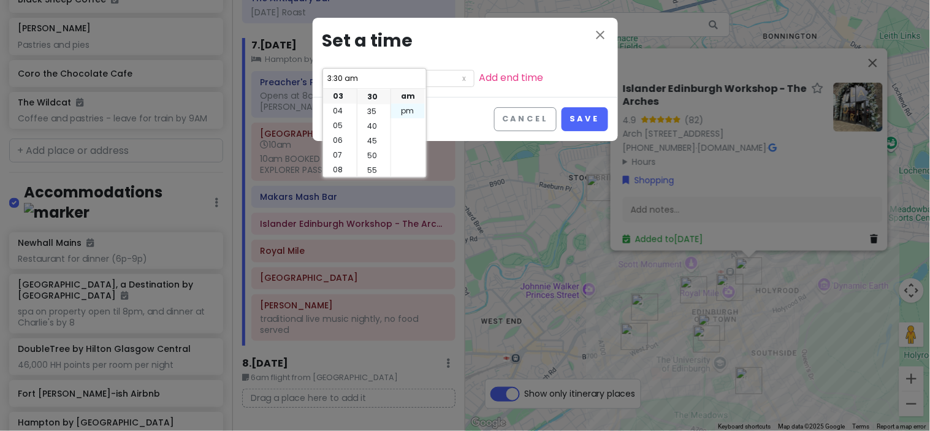
type input "3:30 pm"
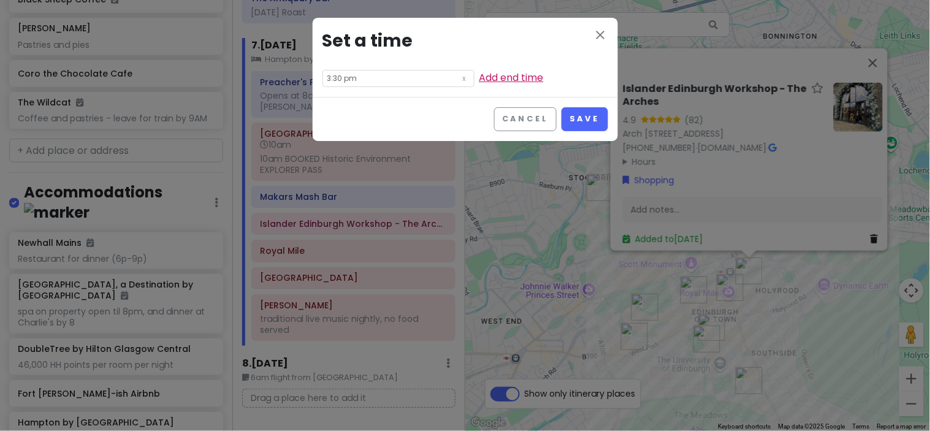
click at [479, 76] on link "Add end time" at bounding box center [511, 78] width 64 height 14
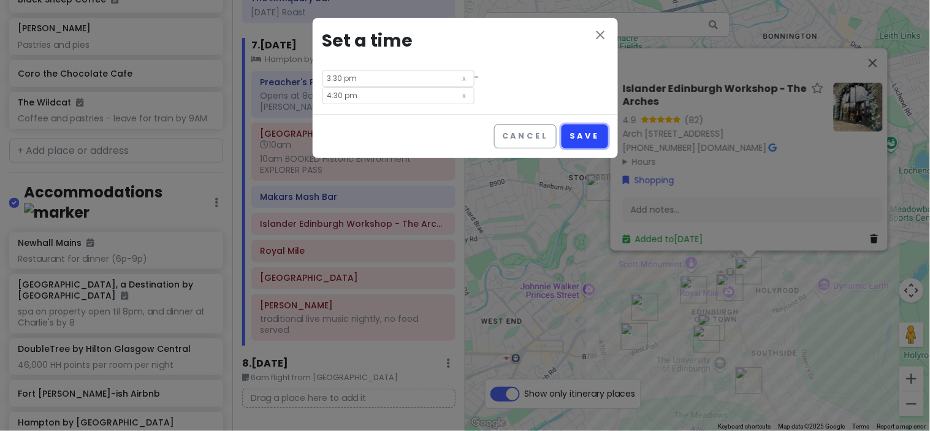
click at [591, 124] on button "Save" at bounding box center [585, 136] width 46 height 24
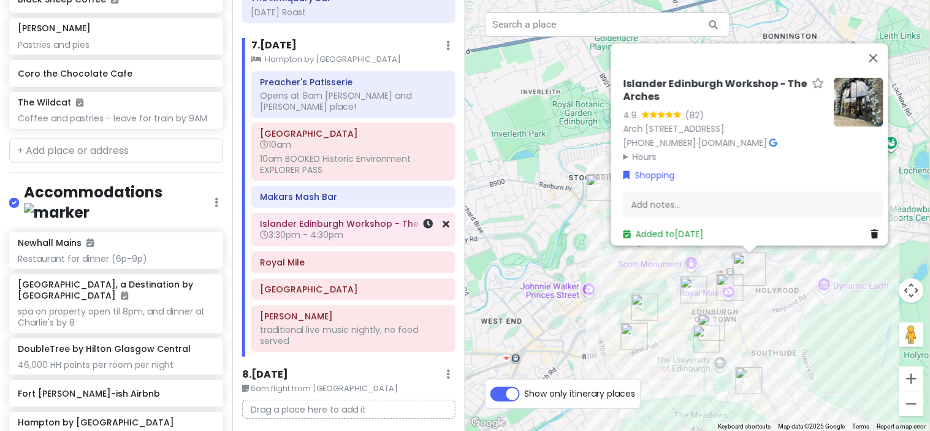
click at [390, 232] on h6 "3:30pm - 4:30pm" at bounding box center [353, 234] width 187 height 11
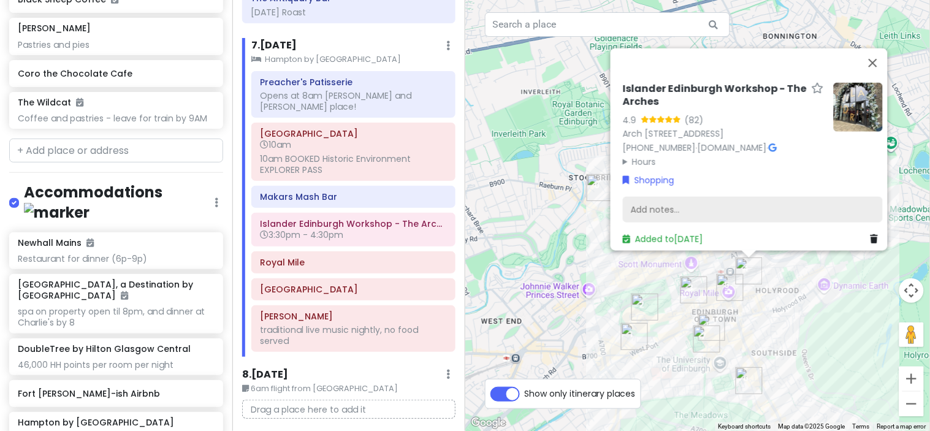
click at [695, 207] on div "Add notes..." at bounding box center [753, 210] width 260 height 26
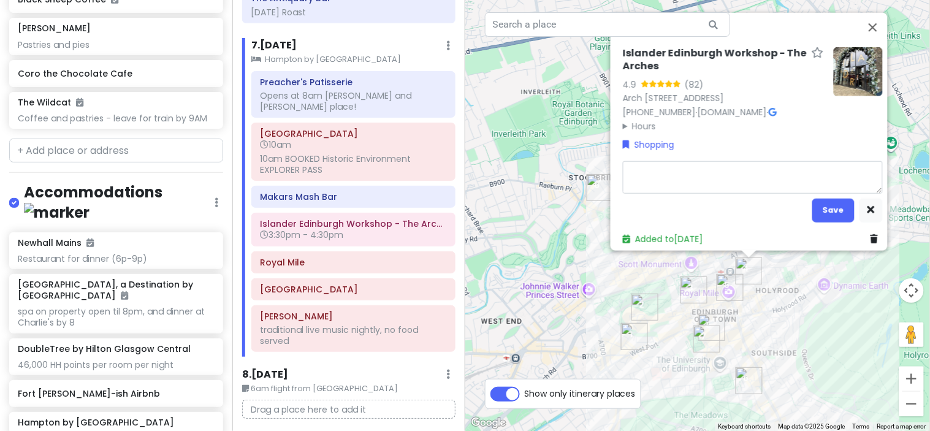
type textarea "x"
type textarea "B"
type textarea "x"
type textarea "BO"
type textarea "x"
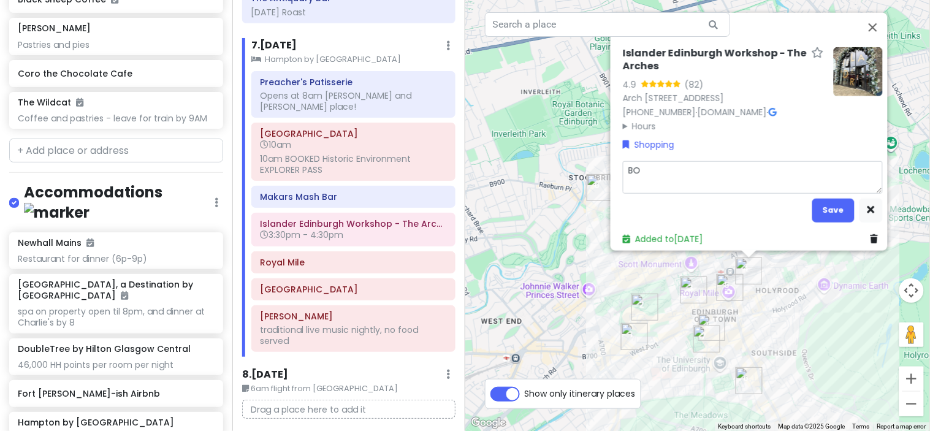
type textarea "BOO"
type textarea "x"
type textarea "BOOK"
type textarea "x"
type textarea "BOOKE"
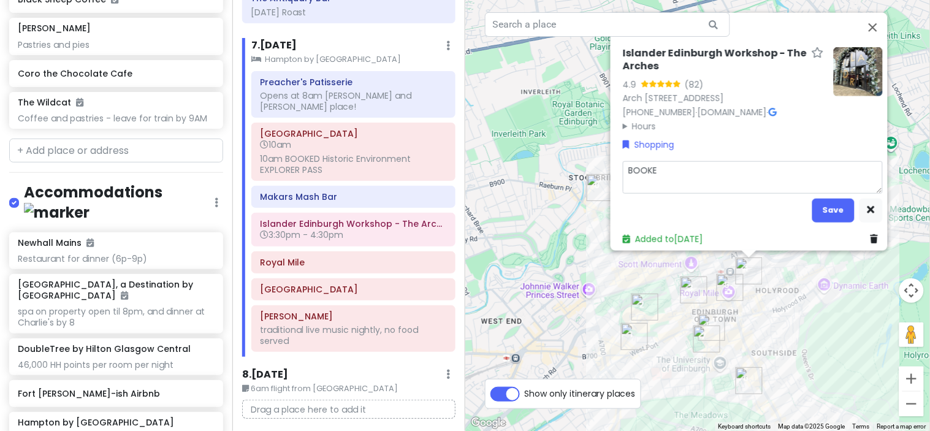
type textarea "x"
type textarea "BOOKED"
click at [836, 218] on div "Islander Edinburgh Workshop - The Arches 4.9 (82) Arch 10, 19 E Market St, Edin…" at bounding box center [753, 146] width 270 height 208
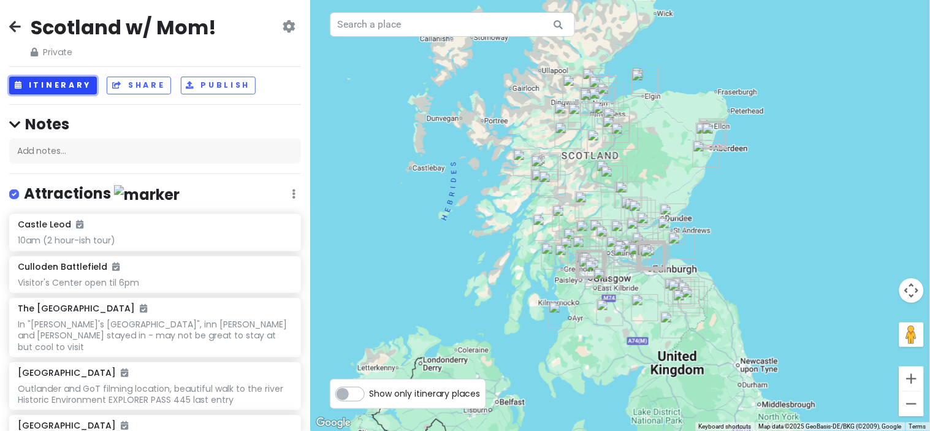
click at [47, 86] on button "Itinerary" at bounding box center [53, 86] width 88 height 18
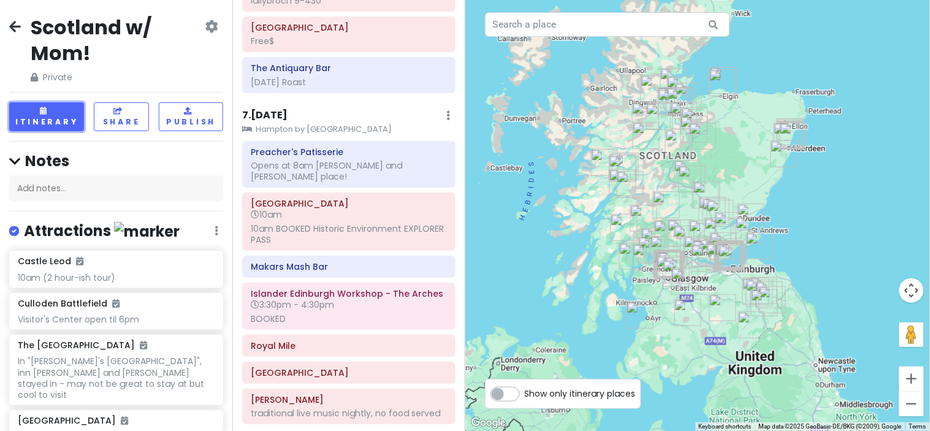
scroll to position [2374, 0]
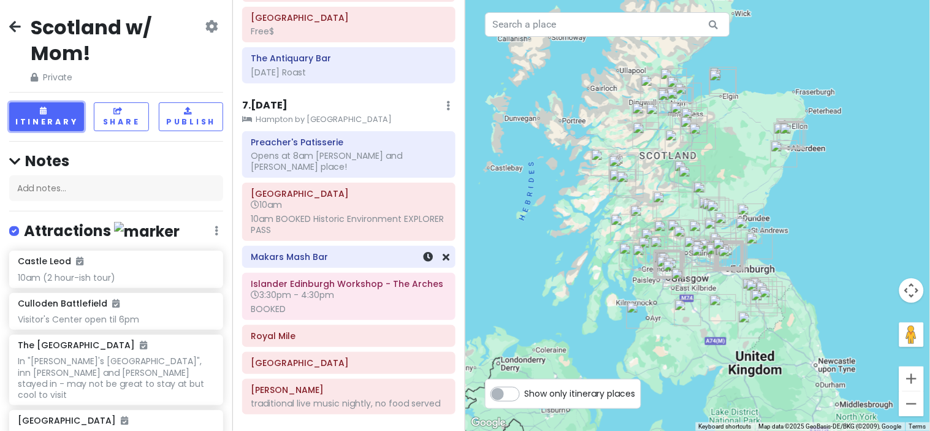
click at [375, 255] on h6 "Makars Mash Bar" at bounding box center [349, 256] width 196 height 11
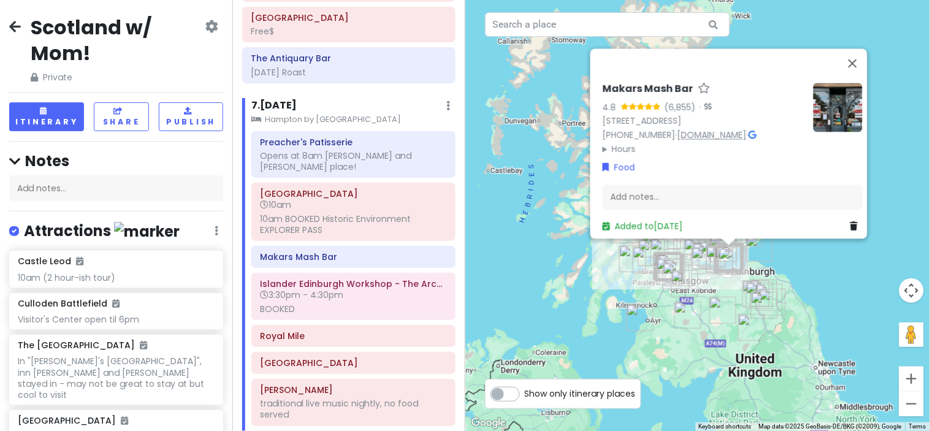
click at [726, 129] on link "[DOMAIN_NAME]" at bounding box center [711, 135] width 69 height 12
click at [671, 186] on div "Add notes..." at bounding box center [733, 198] width 260 height 26
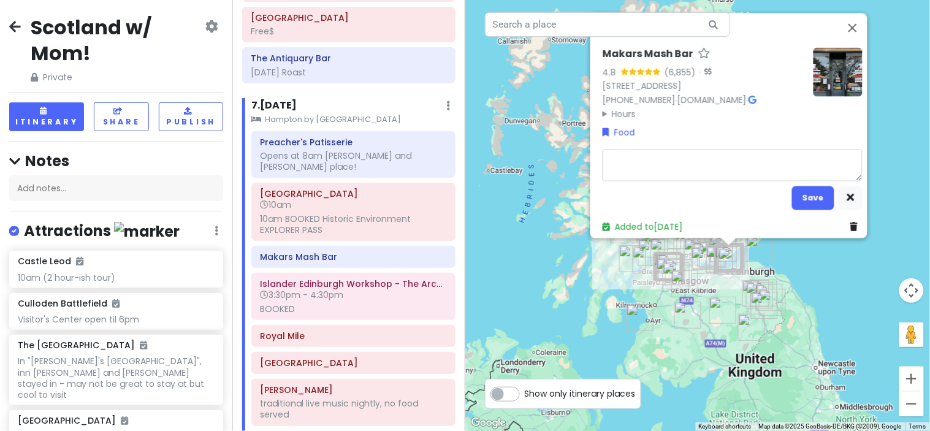
type textarea "x"
type textarea "1"
type textarea "x"
type textarea "12"
type textarea "x"
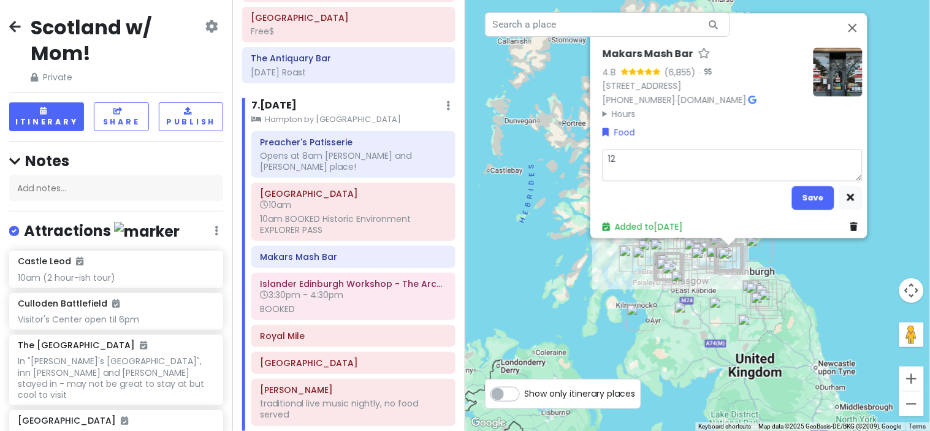
type textarea "12"
type textarea "x"
type textarea "12 N"
type textarea "x"
type textarea "12 N"
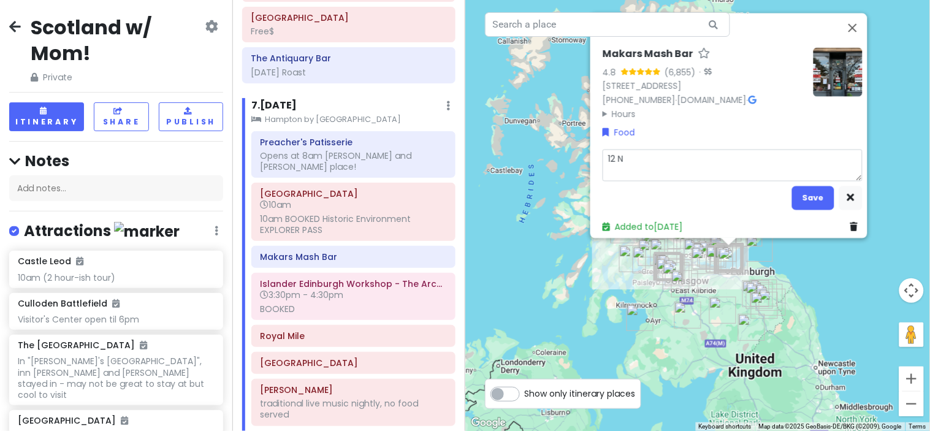
type textarea "x"
type textarea "12 N B"
type textarea "x"
type textarea "12 N Ba"
type textarea "x"
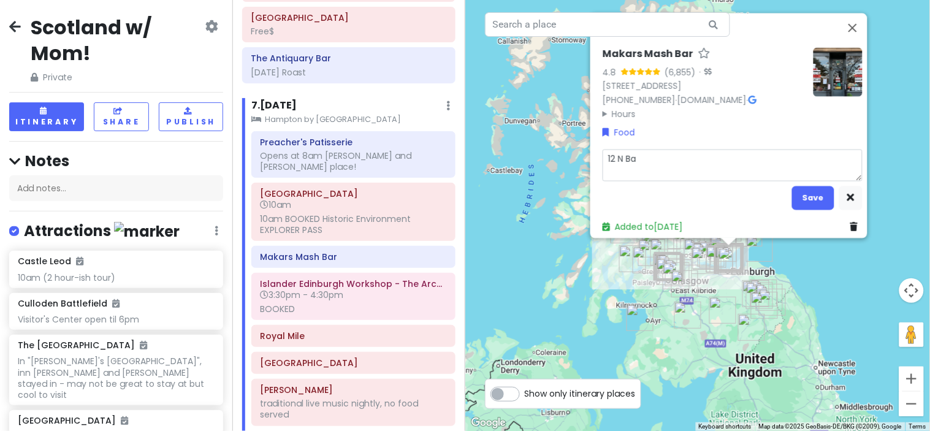
type textarea "12 N Ban"
type textarea "x"
type textarea "12 N Bank"
type textarea "x"
type textarea "12 N Bank"
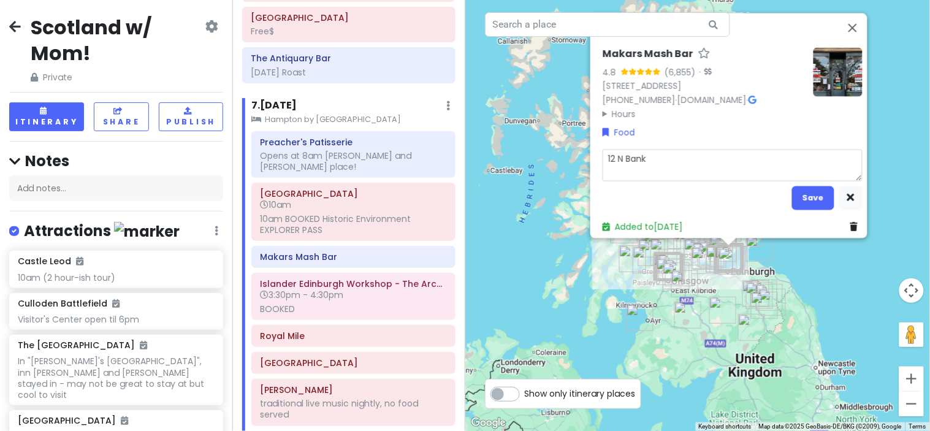
type textarea "x"
type textarea "12 N Bank S"
type textarea "x"
type textarea "[STREET_ADDRESS]"
type textarea "x"
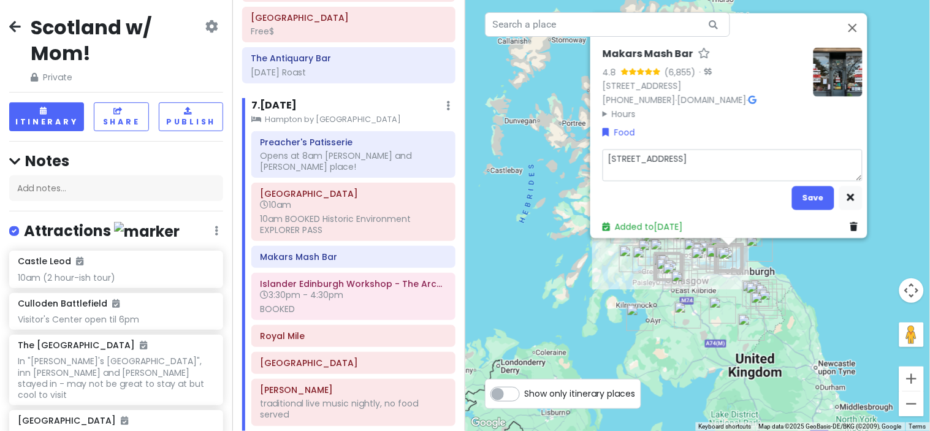
type textarea "[STREET_ADDRESS]"
type textarea "x"
type textarea "[STREET_ADDRESS] -"
type textarea "x"
type textarea "[STREET_ADDRESS] -"
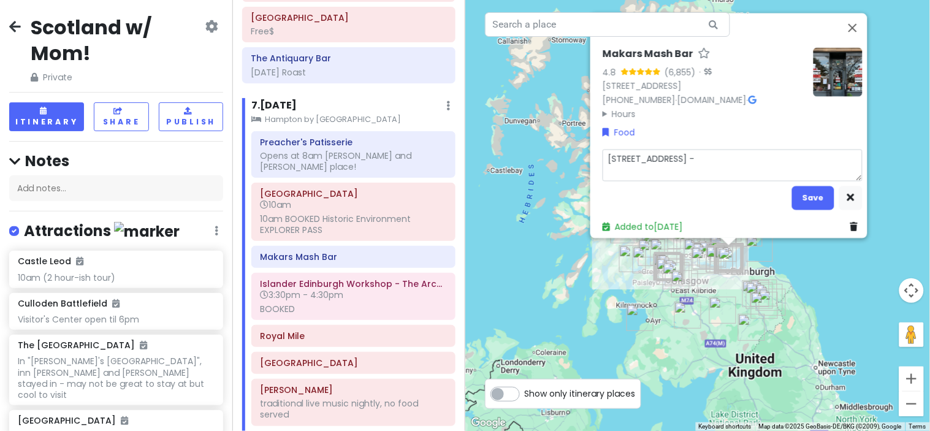
type textarea "x"
type textarea "[STREET_ADDRESS]"
type textarea "x"
type textarea "[STREET_ADDRESS]"
type textarea "x"
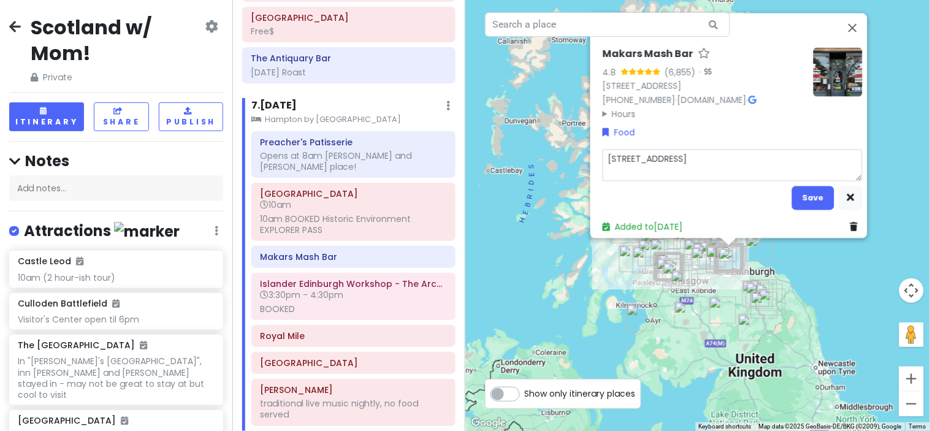
type textarea "[STREET_ADDRESS]"
type textarea "x"
type textarea "[STREET_ADDRESS]"
type textarea "x"
type textarea "[STREET_ADDRESS]"
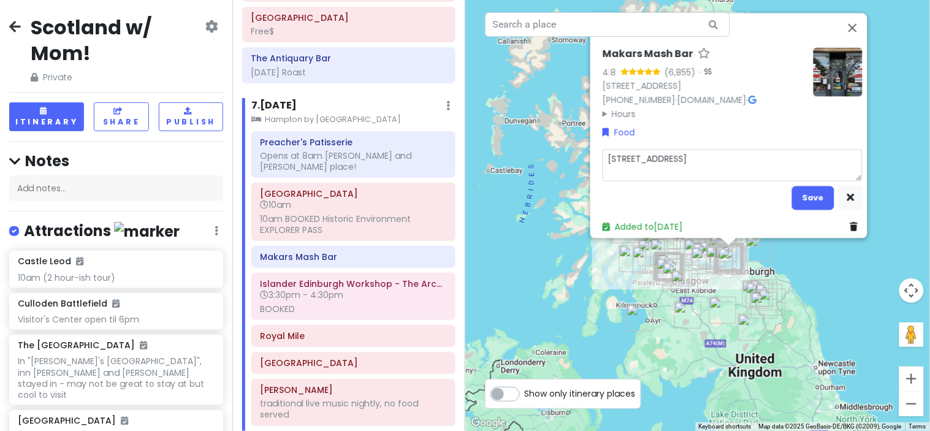
type textarea "x"
type textarea "[STREET_ADDRESS]"
type textarea "x"
type textarea "[STREET_ADDRESS]"
type textarea "x"
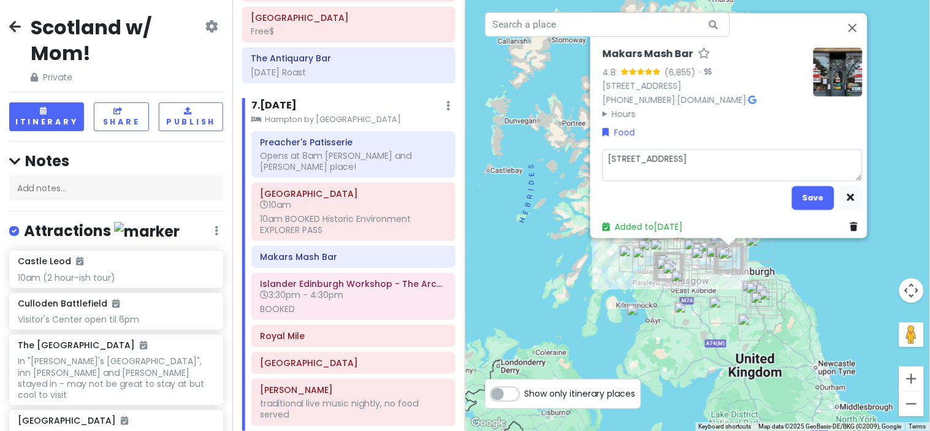
type textarea "[STREET_ADDRESS]"
type textarea "x"
type textarea "[STREET_ADDRESS]"
type textarea "x"
type textarea "[STREET_ADDRESS]"
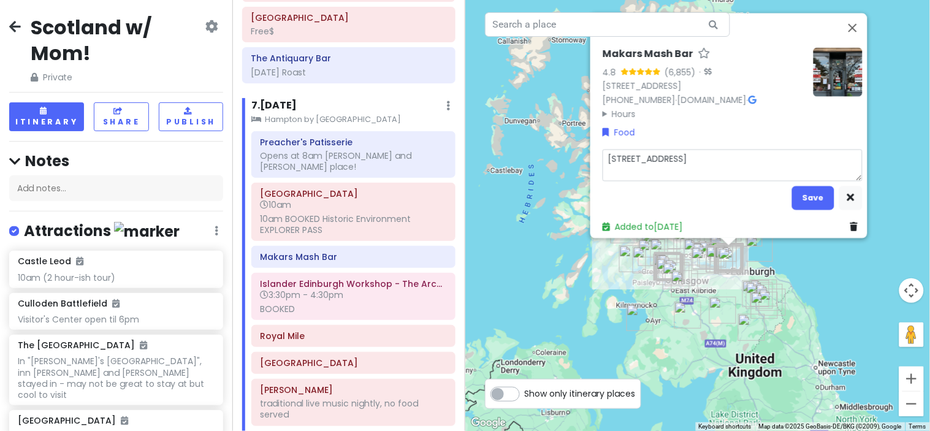
type textarea "x"
type textarea "[STREET_ADDRESS]"
type textarea "x"
type textarea "[STREET_ADDRESS] - WALK IN DOOR"
type textarea "x"
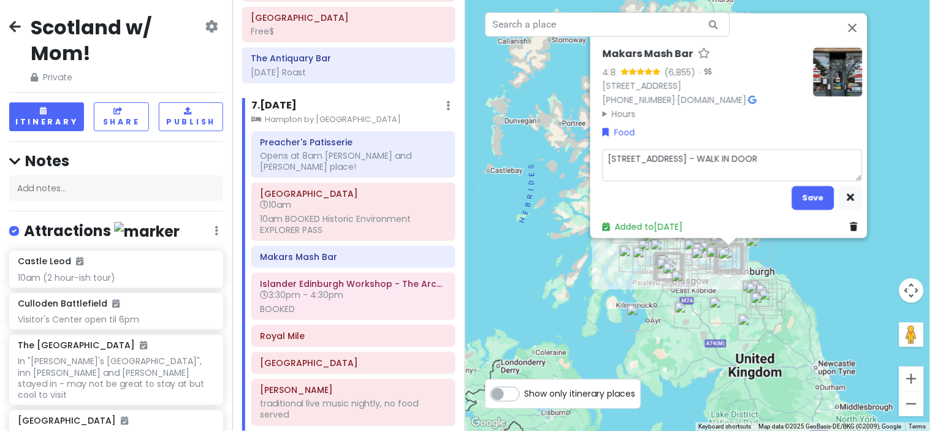
type textarea "[STREET_ADDRESS] - WALK IN DOOR"
type textarea "x"
type textarea "[STREET_ADDRESS] IN DOOR ("
type textarea "x"
type textarea "[STREET_ADDRESS] - WALK IN DOOR (r"
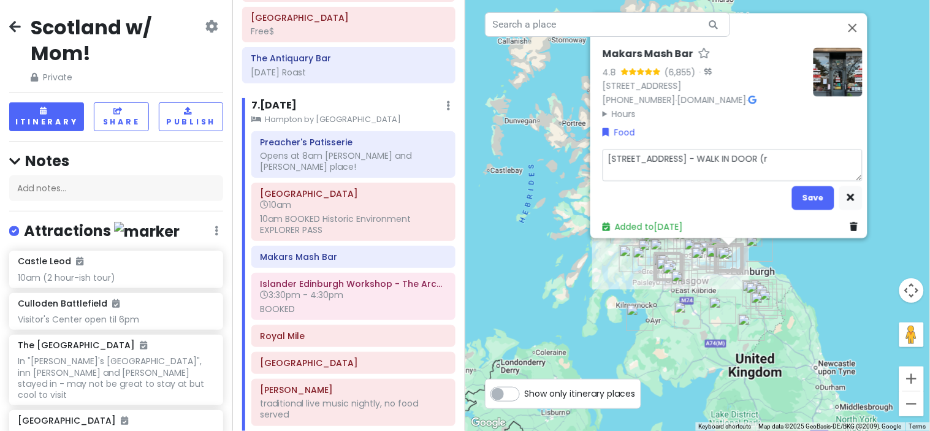
type textarea "x"
type textarea "[STREET_ADDRESS] IN DOOR (re"
type textarea "x"
type textarea "[STREET_ADDRESS] - WALK IN DOOR (res"
type textarea "x"
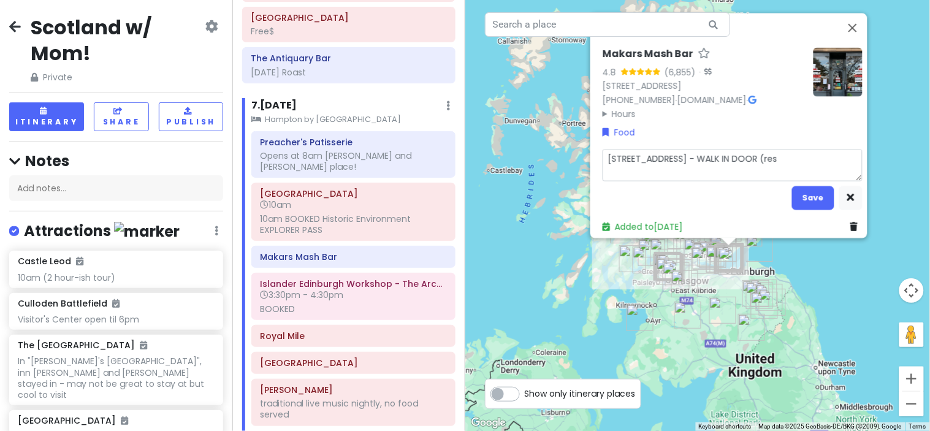
type textarea "[STREET_ADDRESS] IN DOOR (rese"
type textarea "x"
type textarea "[STREET_ADDRESS] IN DOOR ([PERSON_NAME]"
type textarea "x"
type textarea "[STREET_ADDRESS] (reserv"
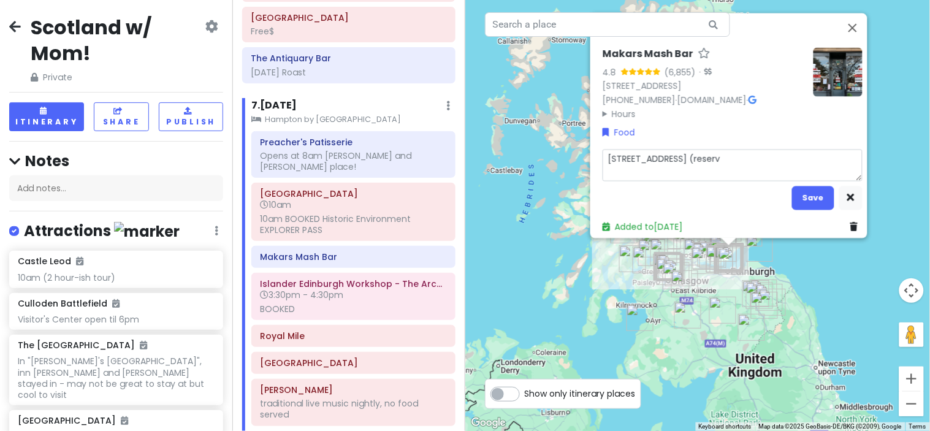
type textarea "x"
type textarea "[STREET_ADDRESS] - WALK IN DOOR (reserva"
type textarea "x"
type textarea "[STREET_ADDRESS] - WALK IN DOOR (reservat"
type textarea "x"
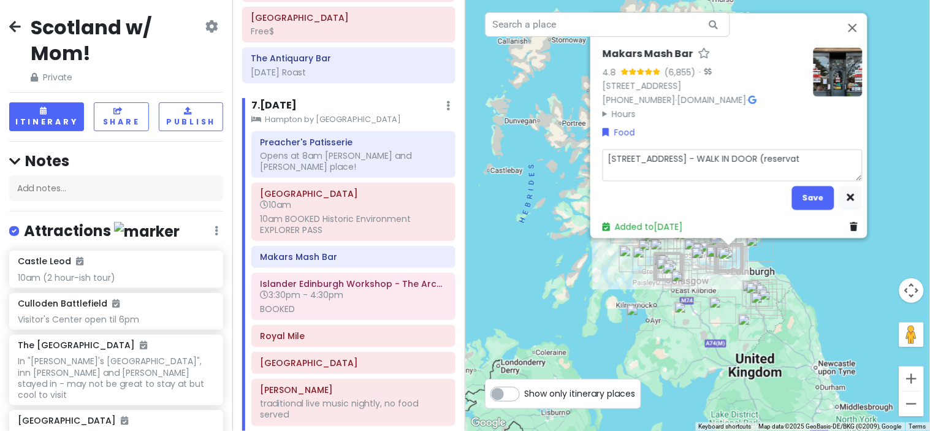
type textarea "[STREET_ADDRESS] - WALK IN DOOR (reservati"
type textarea "x"
type textarea "[STREET_ADDRESS] IN DOOR (reservatio"
type textarea "x"
type textarea "[STREET_ADDRESS] IN DOOR (reservation"
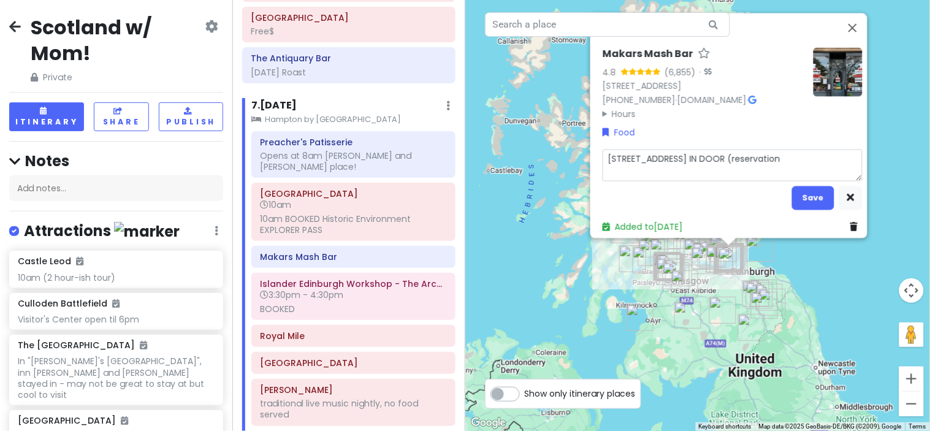
type textarea "x"
type textarea "[STREET_ADDRESS] IN DOOR (reservations"
type textarea "x"
type textarea "[STREET_ADDRESS] IN DOOR (reservations"
type textarea "x"
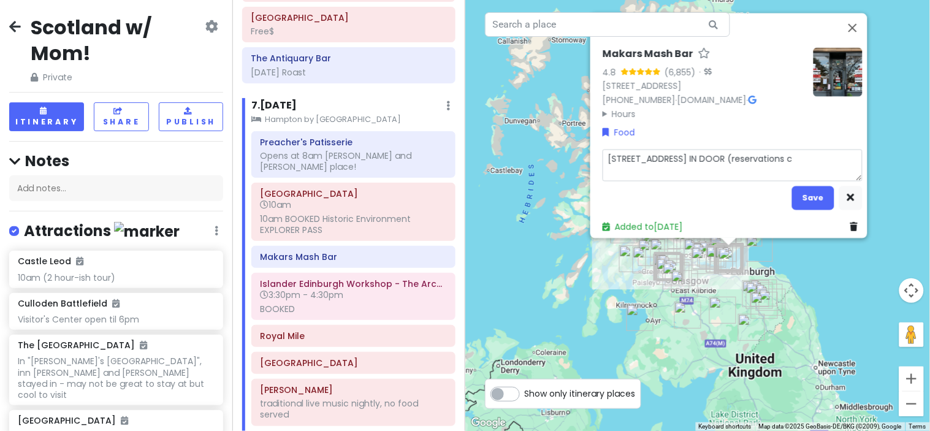
type textarea "[STREET_ADDRESS] IN DOOR (reservations cl"
type textarea "x"
type textarea "[STREET_ADDRESS] IN DOOR (reservations clo"
type textarea "x"
type textarea "[STREET_ADDRESS] IN DOOR (reservations clos"
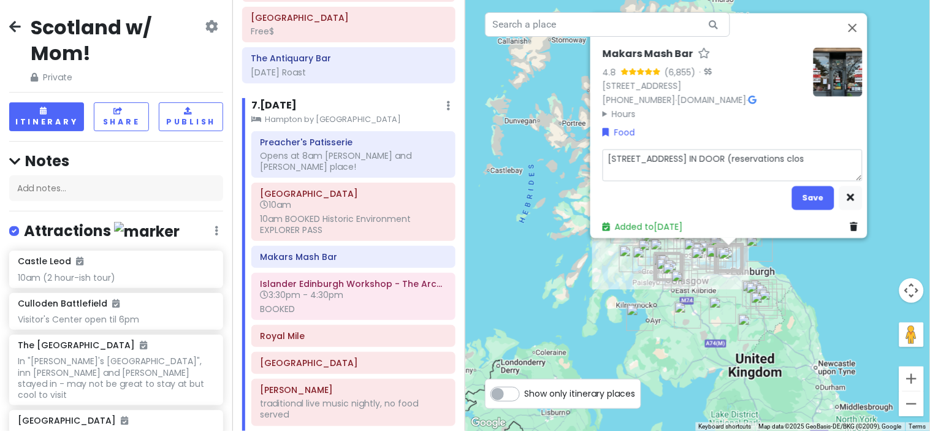
type textarea "x"
type textarea "[STREET_ADDRESS] IN DOOR (reservations close"
type textarea "x"
type textarea "[STREET_ADDRESS] IN DOOR (reservations closed"
type textarea "x"
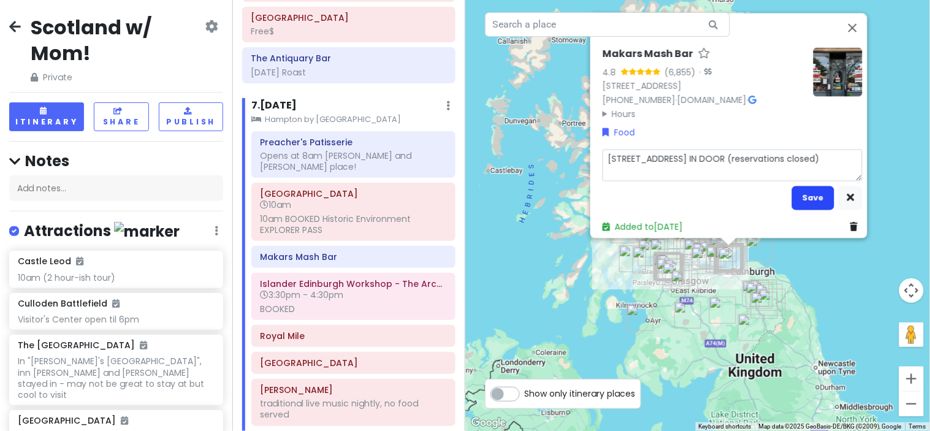
type textarea "[STREET_ADDRESS] IN DOOR (reservations closed)"
click at [816, 194] on button "Save" at bounding box center [813, 198] width 42 height 24
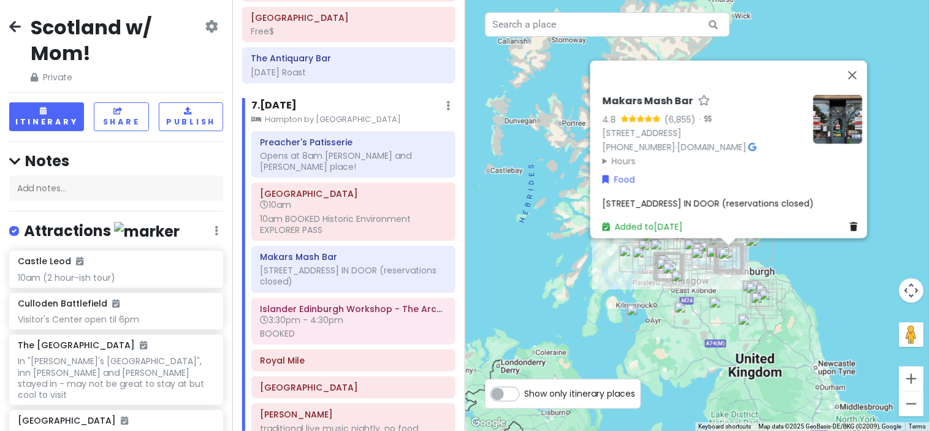
click at [618, 154] on summary "Hours" at bounding box center [703, 160] width 201 height 13
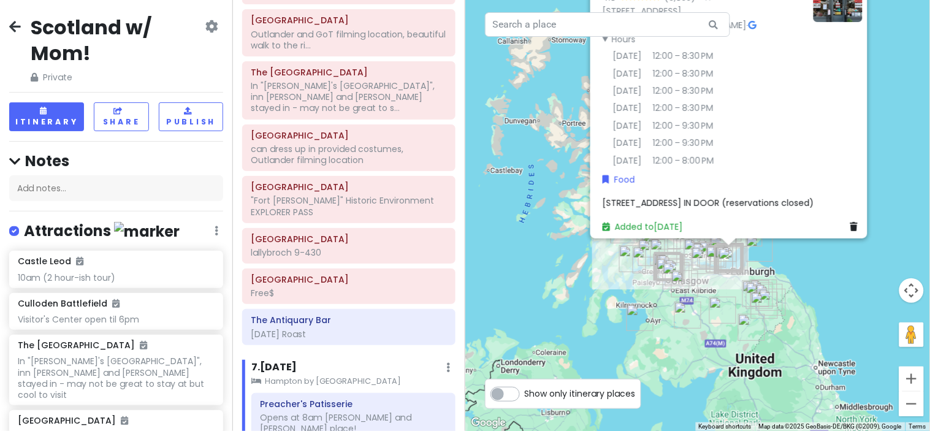
scroll to position [2102, 0]
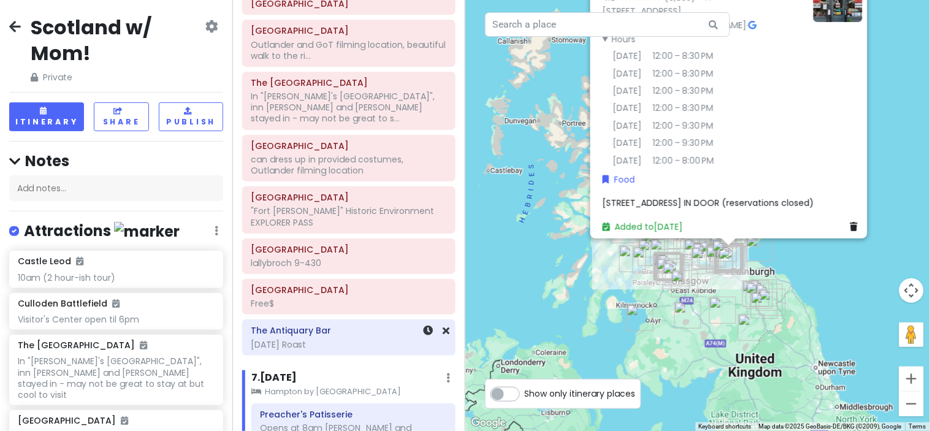
click at [368, 336] on h6 "The Antiquary Bar" at bounding box center [349, 330] width 196 height 11
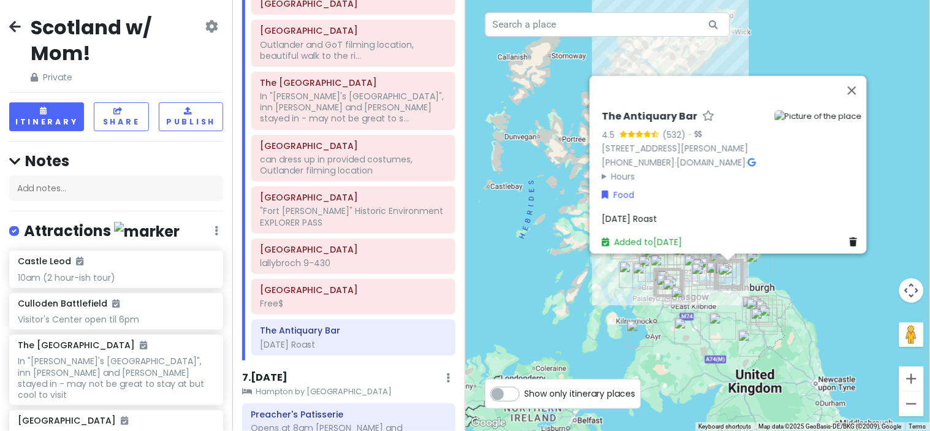
click at [676, 212] on div "[DATE] Roast" at bounding box center [732, 218] width 260 height 13
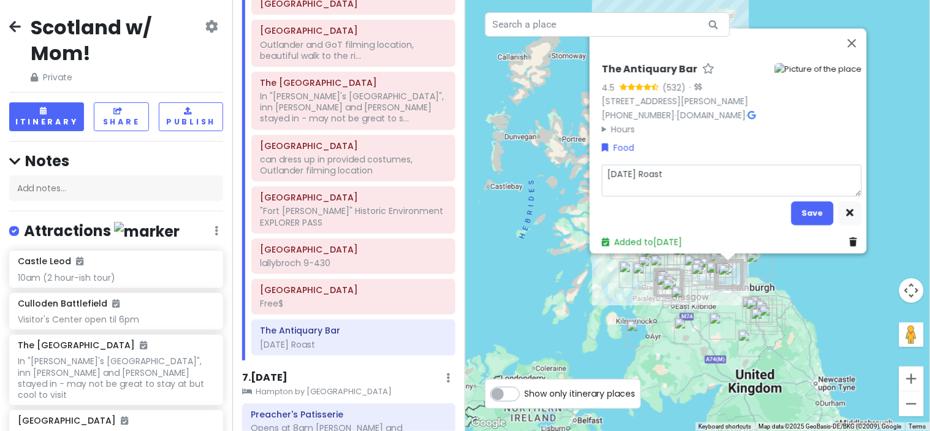
click at [705, 164] on textarea "[DATE] Roast" at bounding box center [732, 180] width 260 height 32
type textarea "x"
type textarea "[DATE] Roast"
type textarea "x"
type textarea "[DATE] Roast 1"
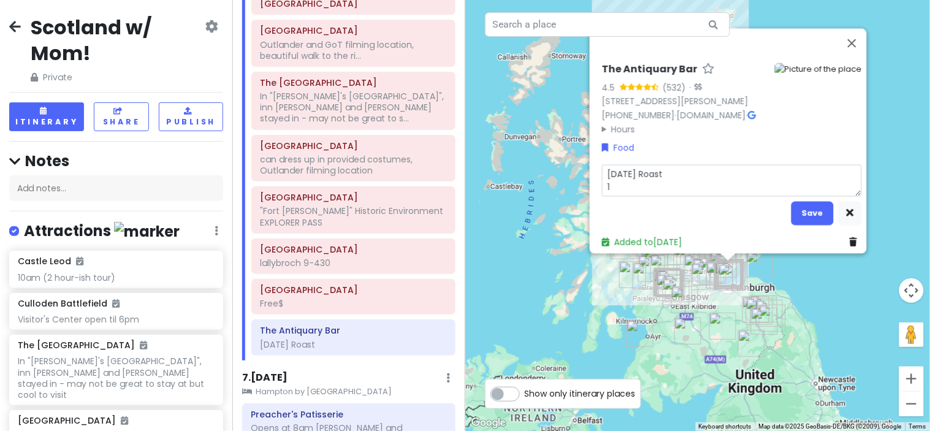
type textarea "x"
type textarea "[DATE] Roast 1p"
type textarea "x"
type textarea "[DATE] Roast 1p-"
type textarea "x"
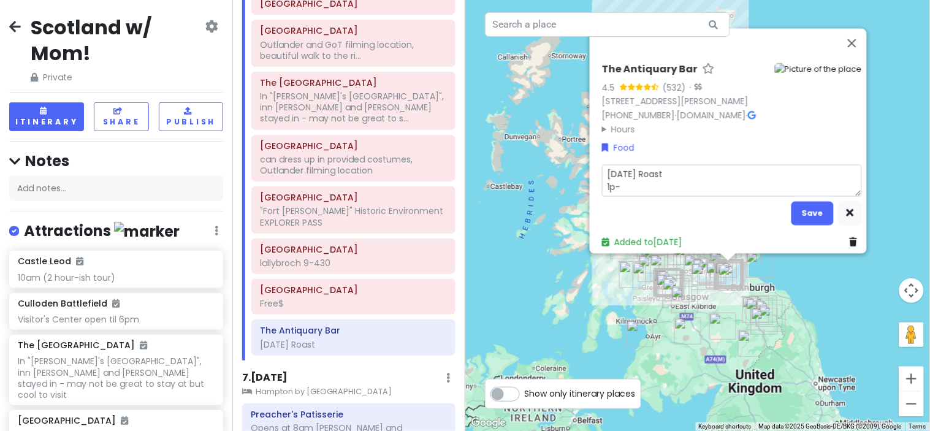
type textarea "[DATE] Roast 1p-6"
type textarea "x"
type textarea "[DATE] Roast 1p-6p"
type textarea "x"
type textarea "[DATE] Roast 1p-6p"
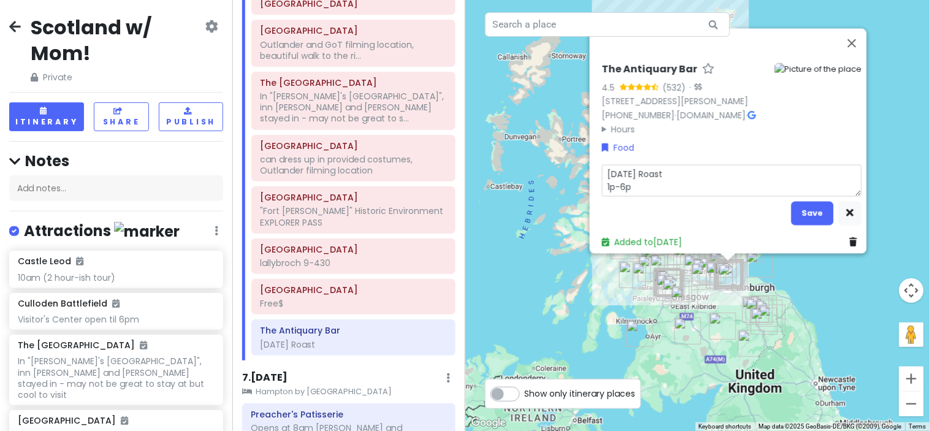
type textarea "x"
type textarea "[DATE] Roast 1p-6p ("
type textarea "x"
type textarea "[DATE] Roast 1p-6p (o"
type textarea "x"
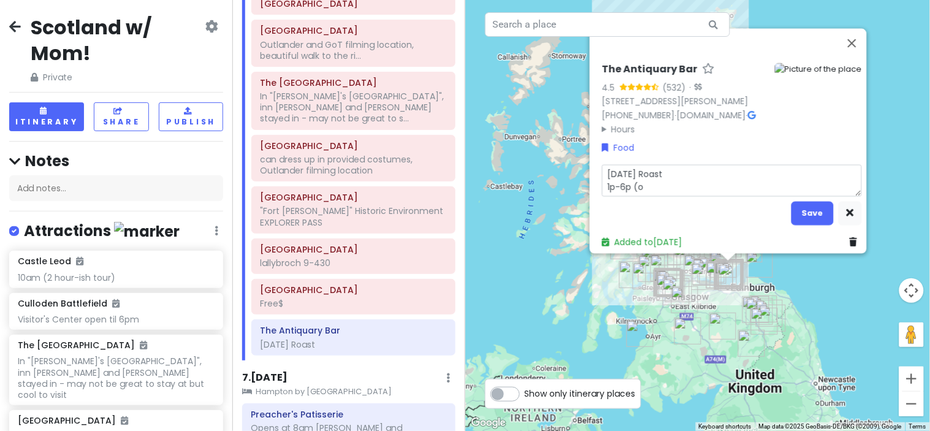
type textarea "[DATE] Roast 1p-6p (or"
type textarea "x"
type textarea "[DATE] Roast 1p-6p (or"
type textarea "x"
type textarea "[DATE] Roast 1p-6p (or u"
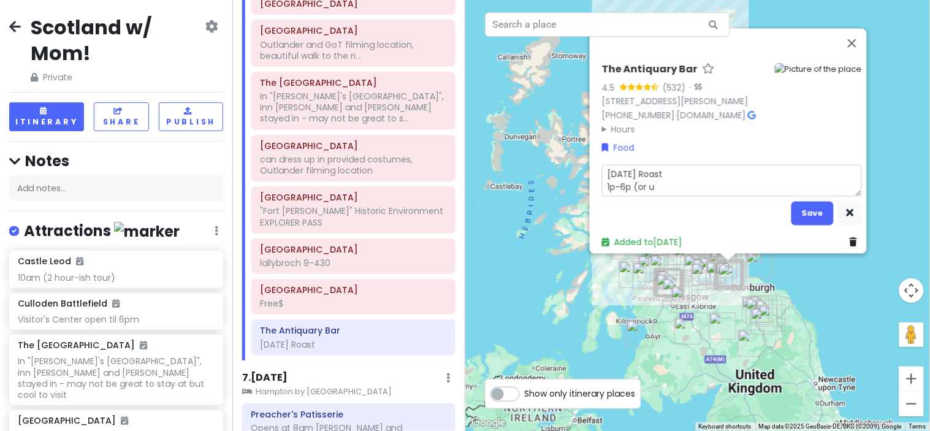
type textarea "x"
type textarea "[DATE] Roast 1p-6p (or un"
type textarea "x"
type textarea "[DATE] Roast 1p-6p (or unt"
type textarea "x"
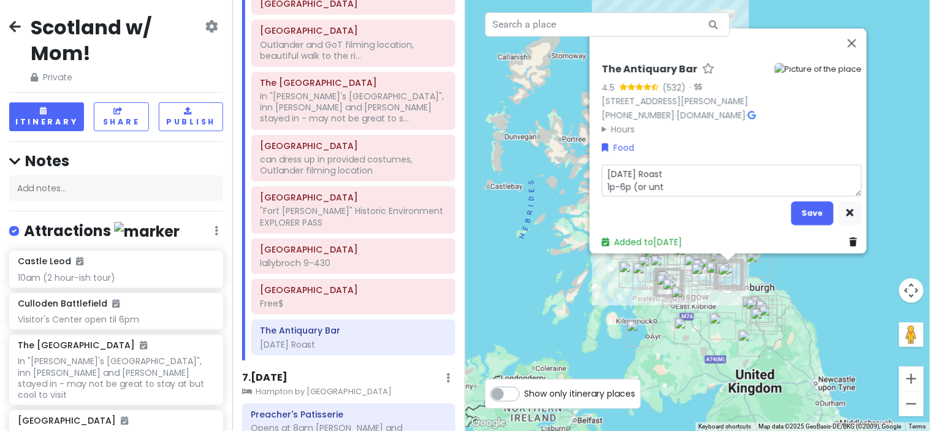
type textarea "[DATE] Roast 1p-6p (or unti"
type textarea "x"
type textarea "[DATE] Roast 1p-6p (or until"
type textarea "x"
type textarea "[DATE] Roast 1p-6p (or until i"
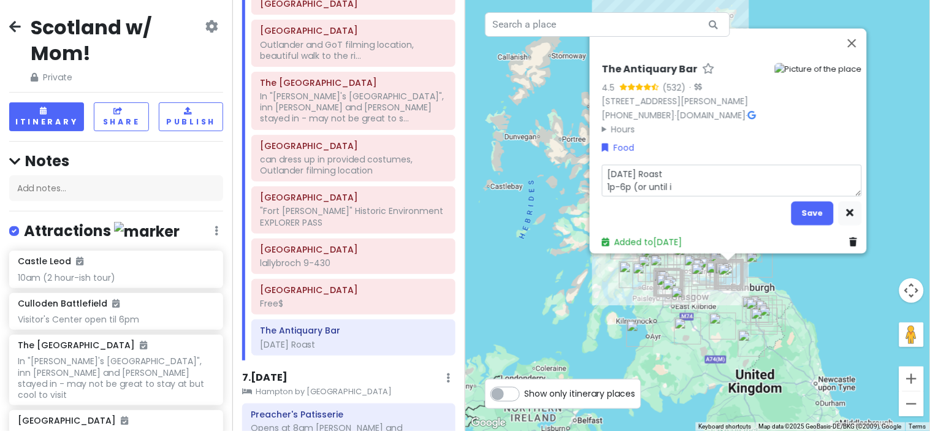
type textarea "x"
type textarea "[DATE] Roast 1p-6p (or until it"
type textarea "x"
type textarea "[DATE] Roast 1p-6p (or until it r"
type textarea "x"
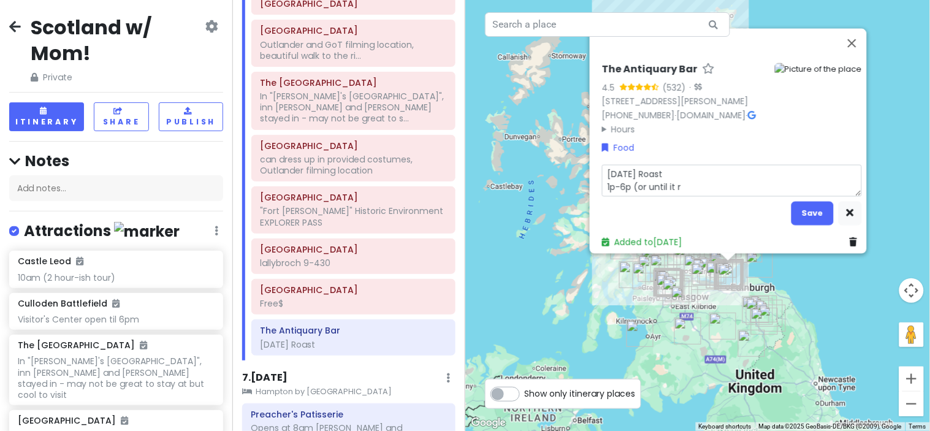
type textarea "[DATE] Roast 1p-6p (or until it ru"
type textarea "x"
type textarea "[DATE] Roast 1p-6p (or until it run"
type textarea "x"
type textarea "[DATE] Roast 1p-6p (or until it runs"
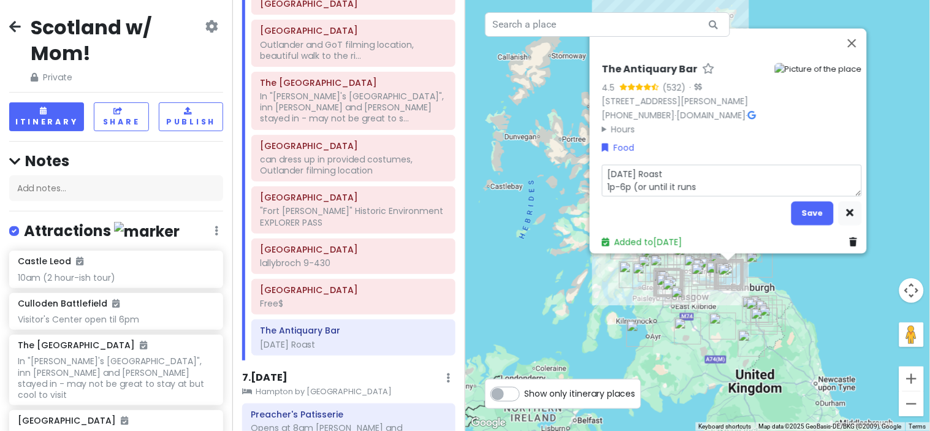
type textarea "x"
type textarea "[DATE] Roast 1p-6p (or until it runs"
type textarea "x"
type textarea "[DATE] Roast 1p-6p (or until it runs o"
type textarea "x"
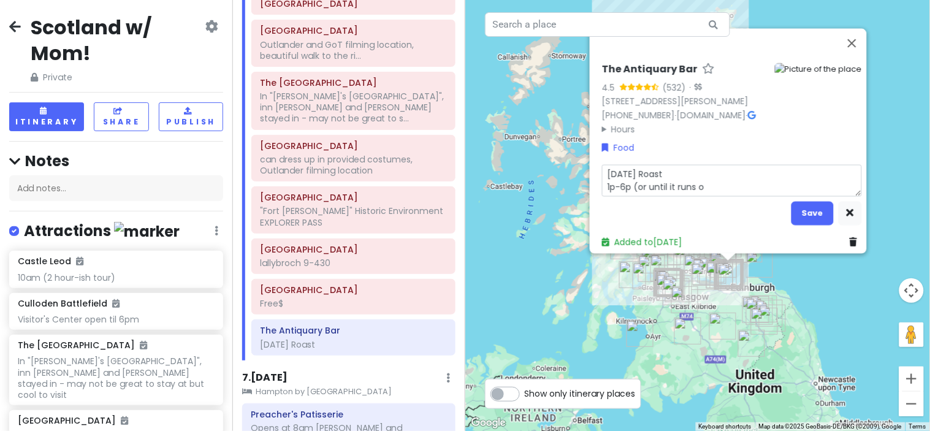
type textarea "[DATE] Roast 1p-6p (or until it runs ou"
type textarea "x"
type textarea "[DATE] Roast 1p-6p (or until it runs out"
type textarea "x"
type textarea "[DATE] Roast 1p-6p (or until it runs out)"
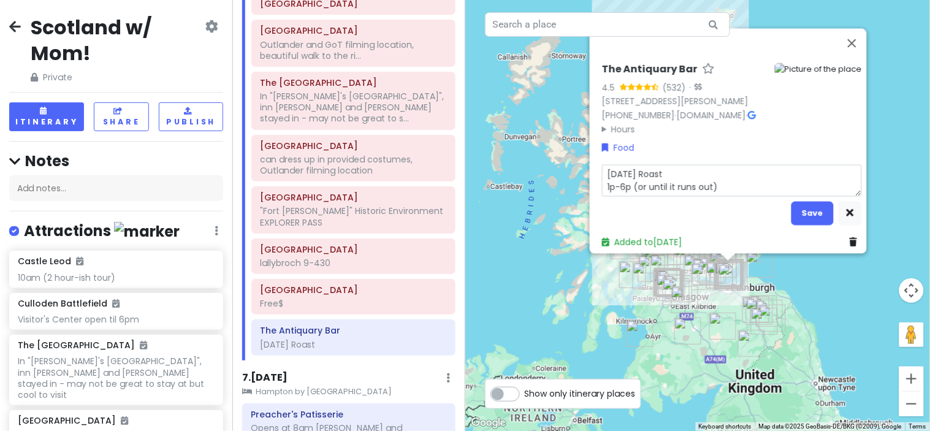
type textarea "x"
type textarea "[DATE] Roast 1p-6p (or until it runs out)"
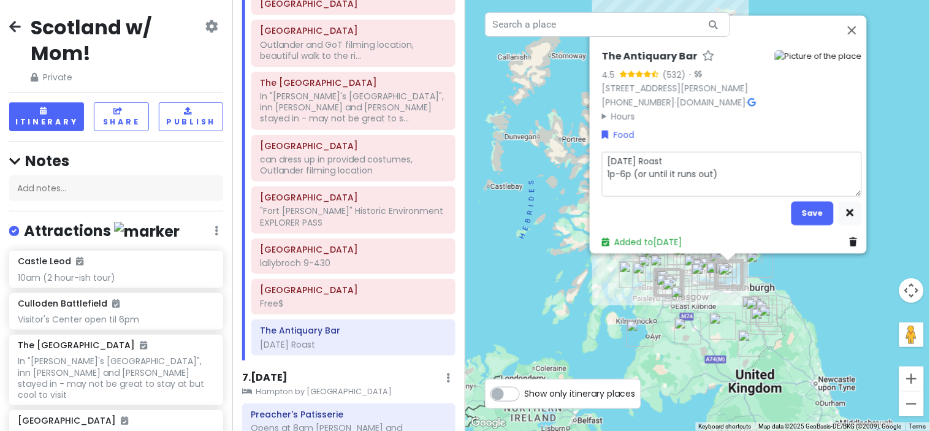
type textarea "x"
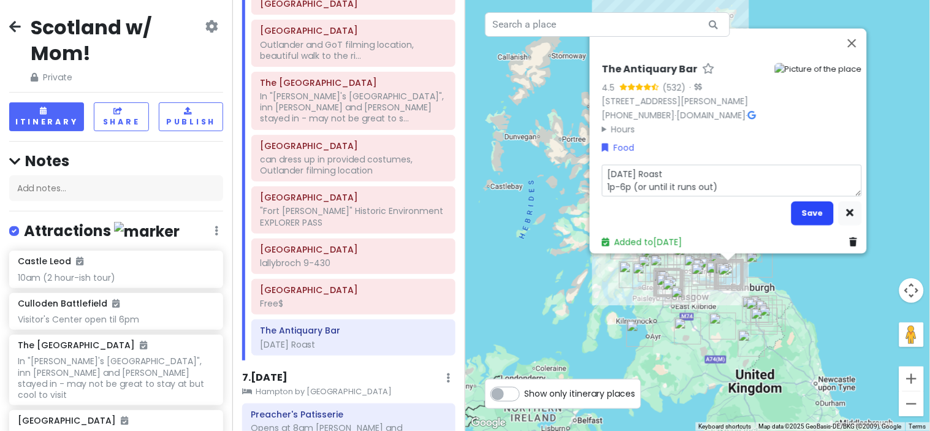
type textarea "[DATE] Roast 1p-6p (or until it runs out)"
click at [801, 209] on button "Save" at bounding box center [812, 213] width 42 height 24
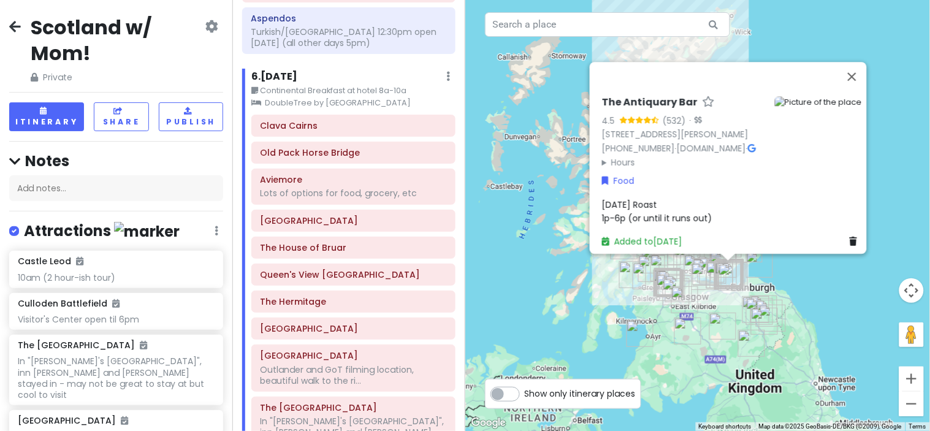
scroll to position [1768, 0]
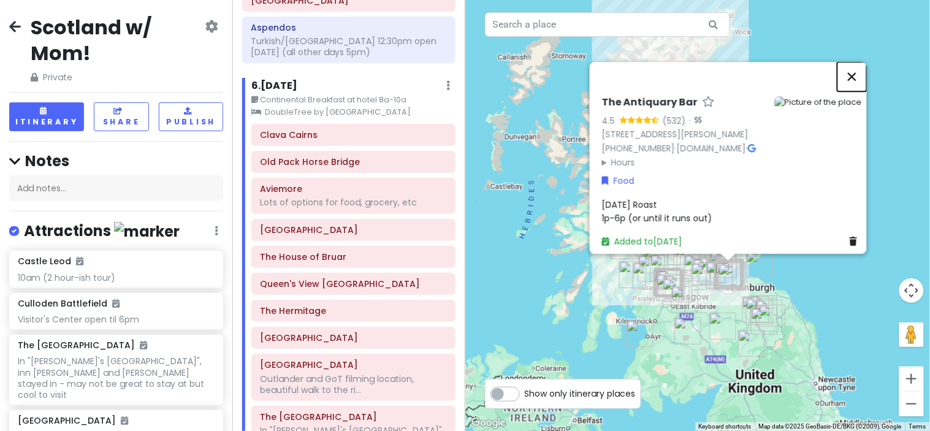
click at [861, 62] on button "Close" at bounding box center [851, 76] width 29 height 29
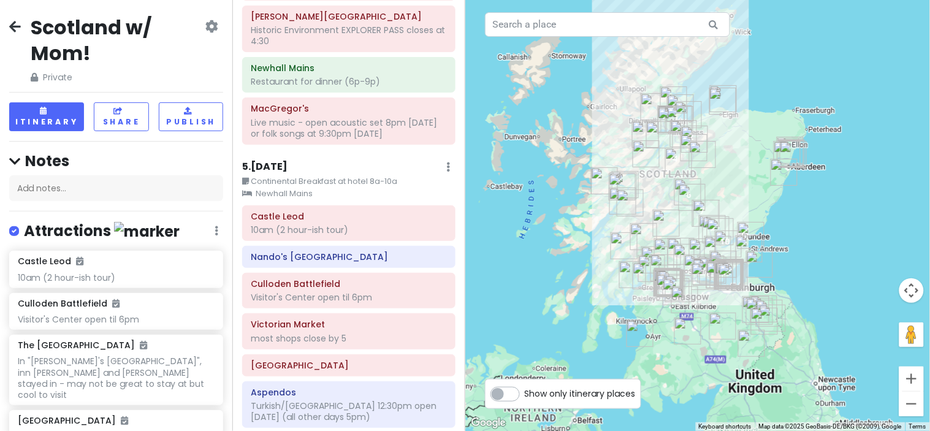
scroll to position [1408, 0]
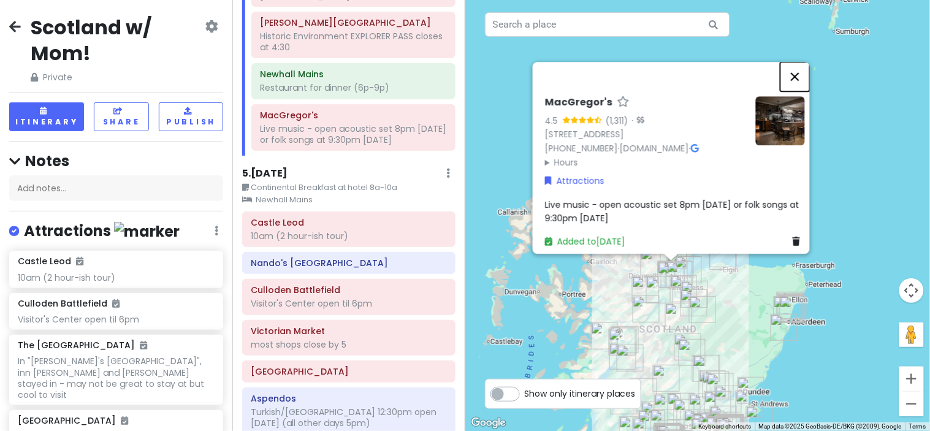
click at [803, 62] on button "Close" at bounding box center [794, 76] width 29 height 29
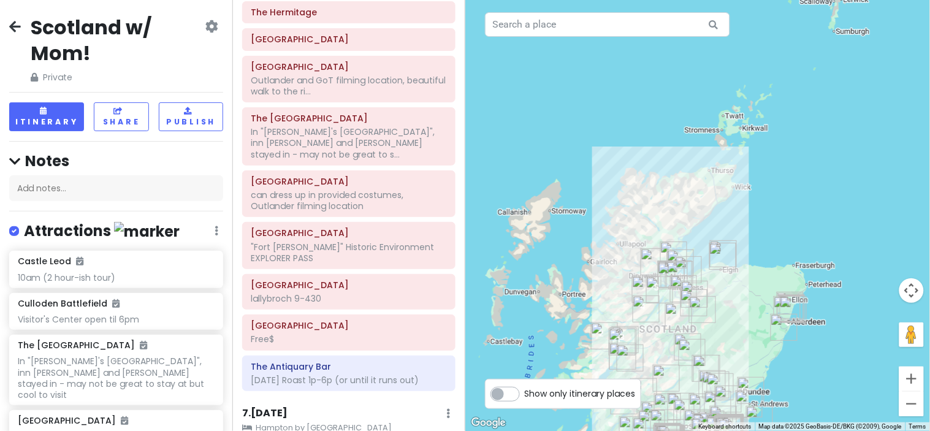
scroll to position [2023, 0]
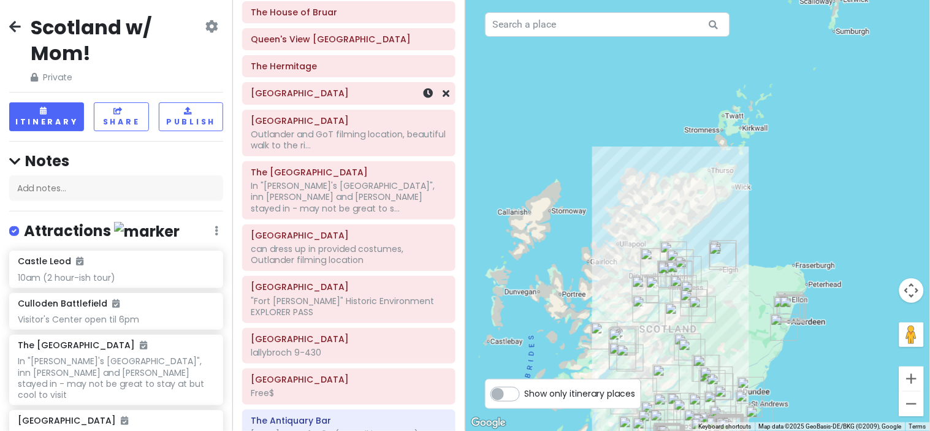
click at [348, 99] on h6 "[GEOGRAPHIC_DATA]" at bounding box center [349, 93] width 196 height 11
